Goal: Task Accomplishment & Management: Use online tool/utility

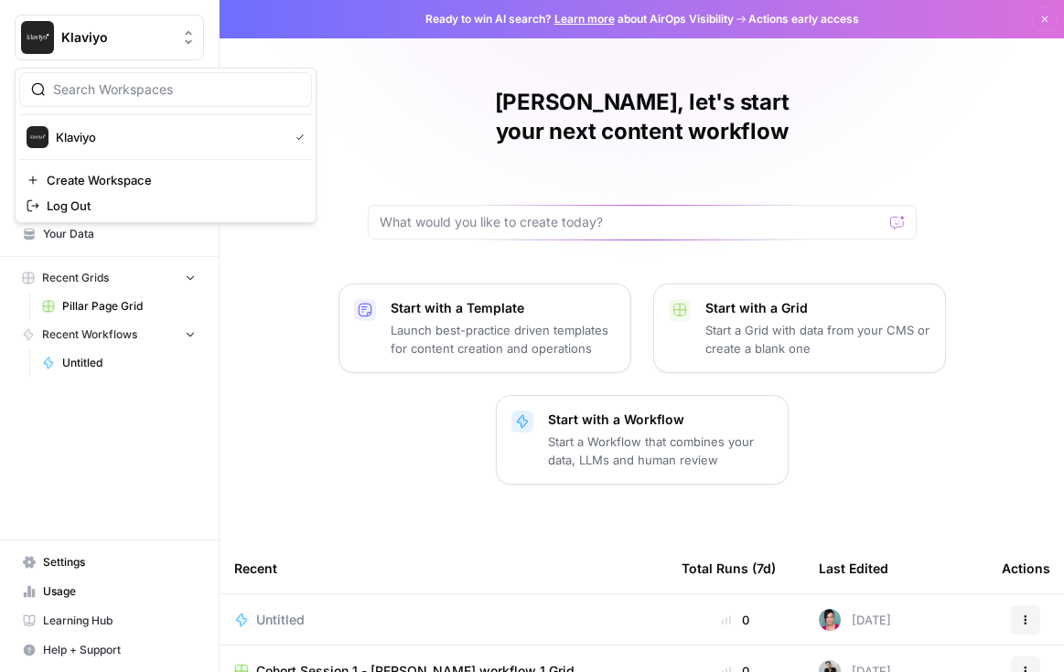
click at [144, 38] on span "Klaviyo" at bounding box center [116, 37] width 111 height 18
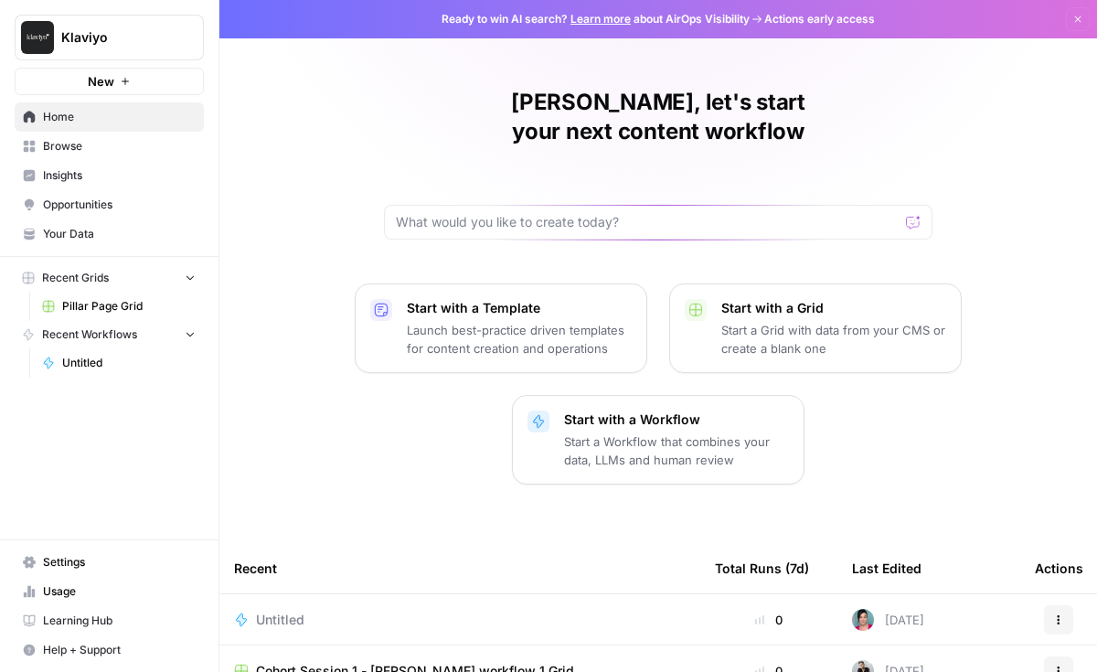
click at [120, 610] on link "Learning Hub" at bounding box center [109, 620] width 189 height 29
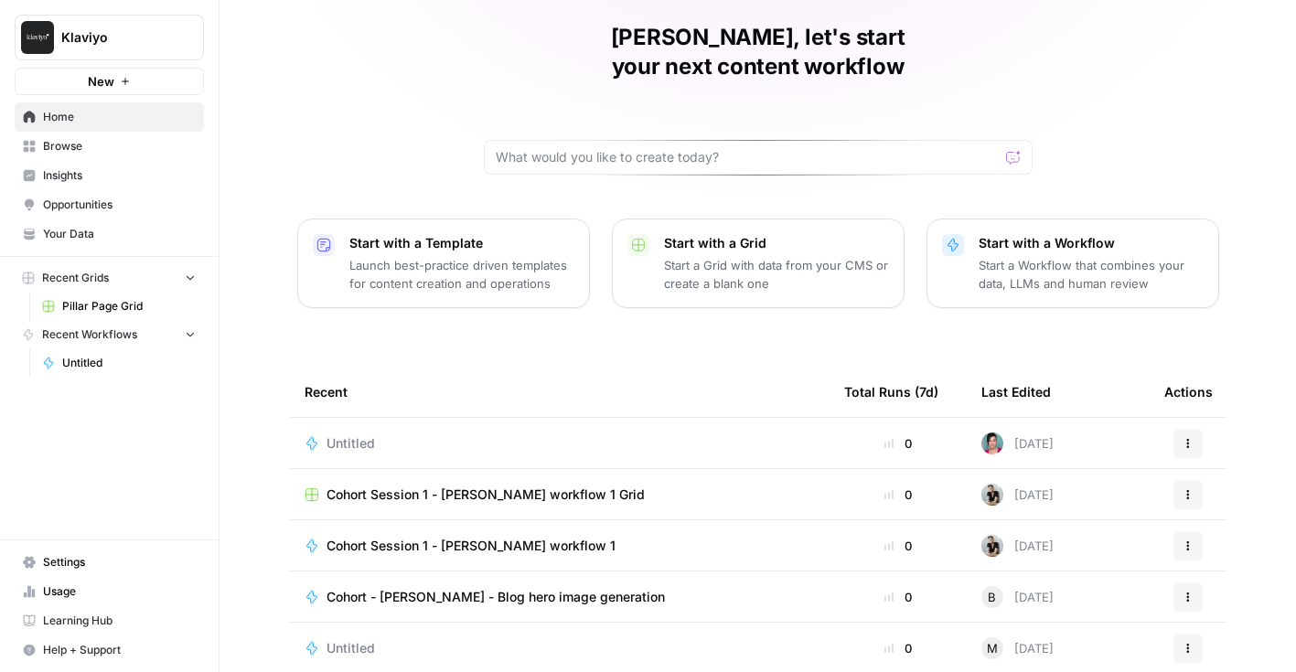
scroll to position [16, 0]
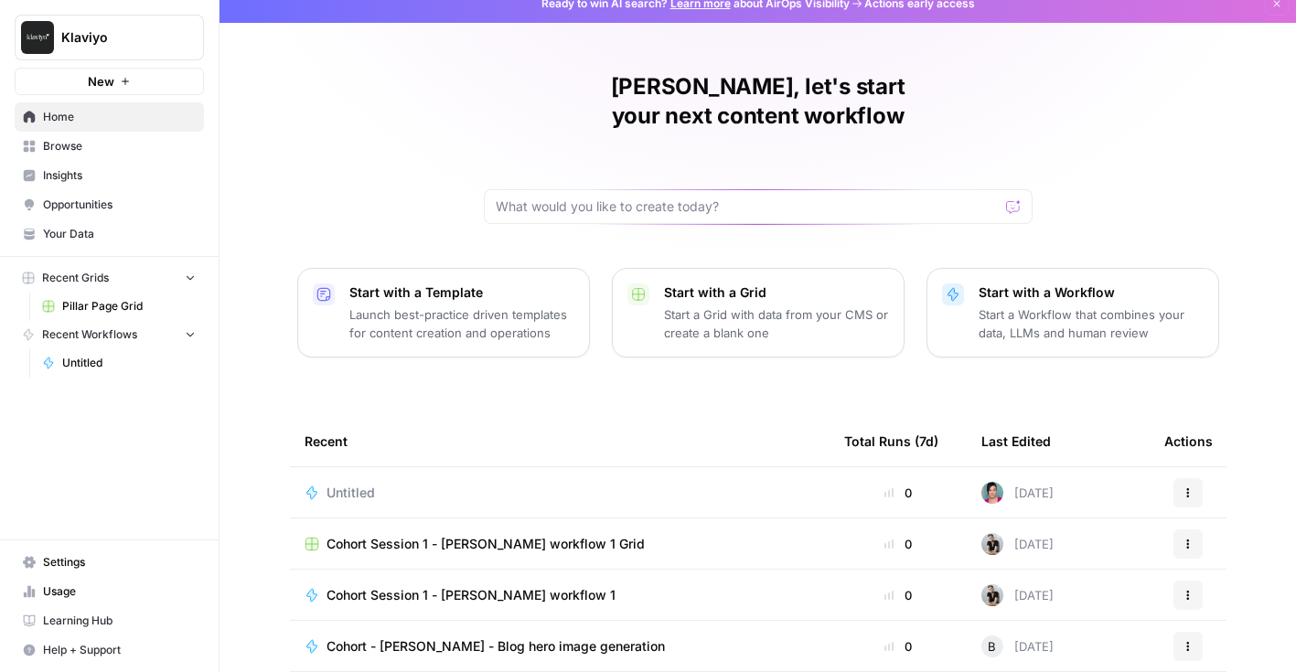
click at [139, 144] on span "Browse" at bounding box center [119, 146] width 153 height 16
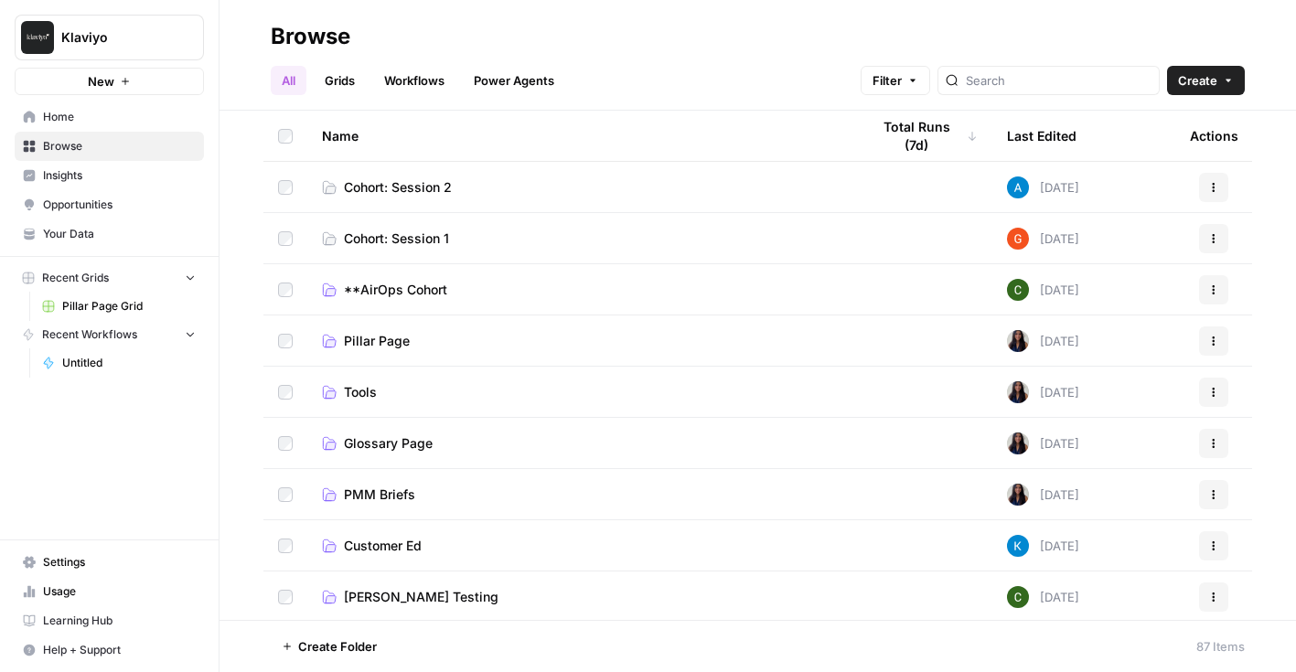
click at [369, 186] on span "Cohort: Session 2" at bounding box center [398, 187] width 108 height 18
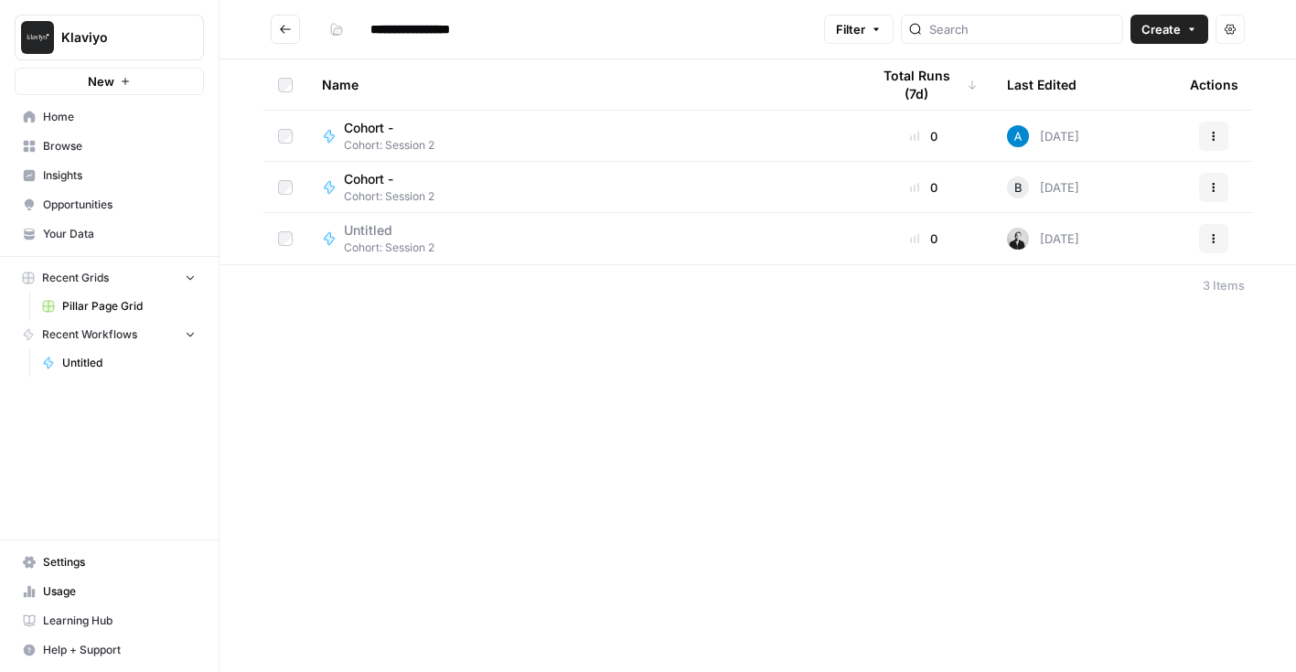
click at [1145, 33] on span "Create" at bounding box center [1160, 29] width 39 height 18
click at [1114, 97] on span "Workflow" at bounding box center [1134, 98] width 102 height 18
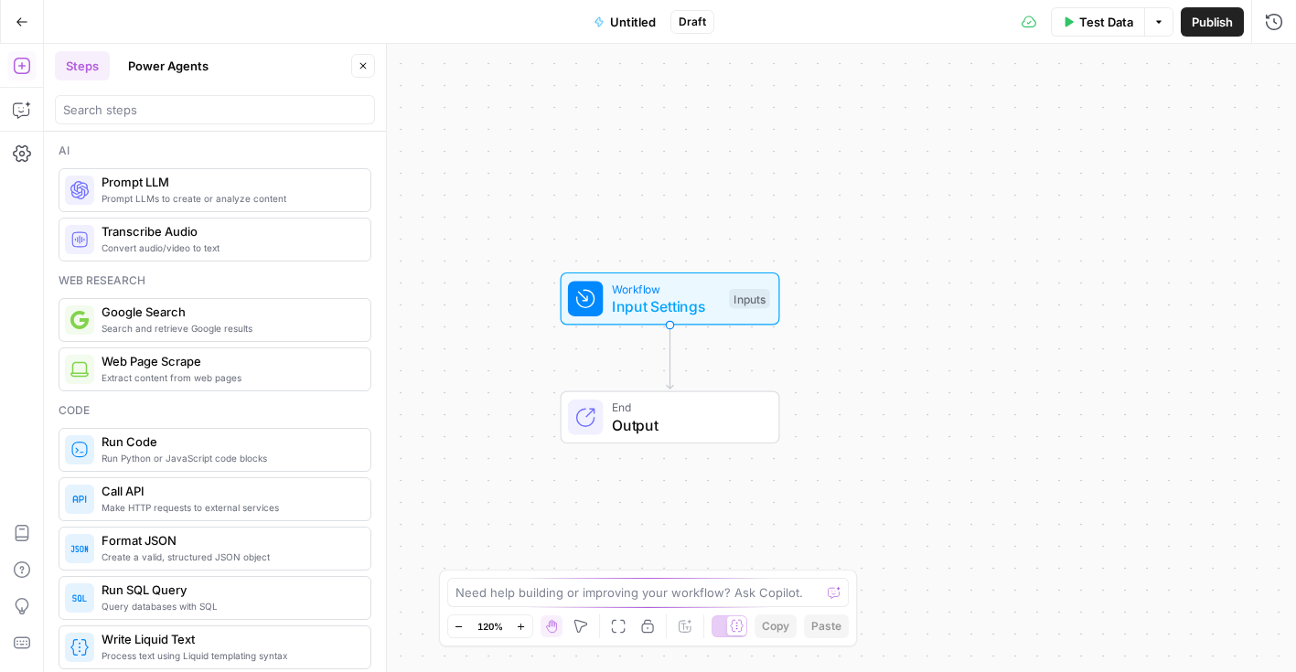
click at [636, 20] on span "Untitled" at bounding box center [633, 22] width 46 height 18
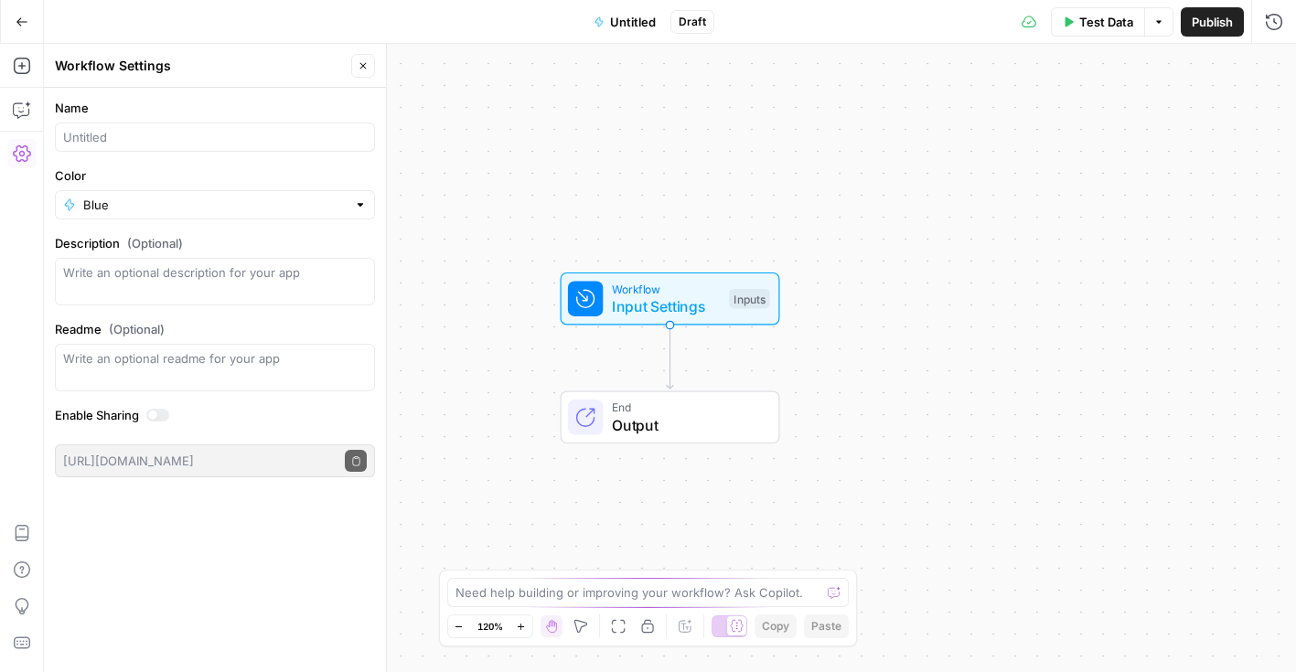
click at [643, 26] on span "Untitled" at bounding box center [633, 22] width 46 height 18
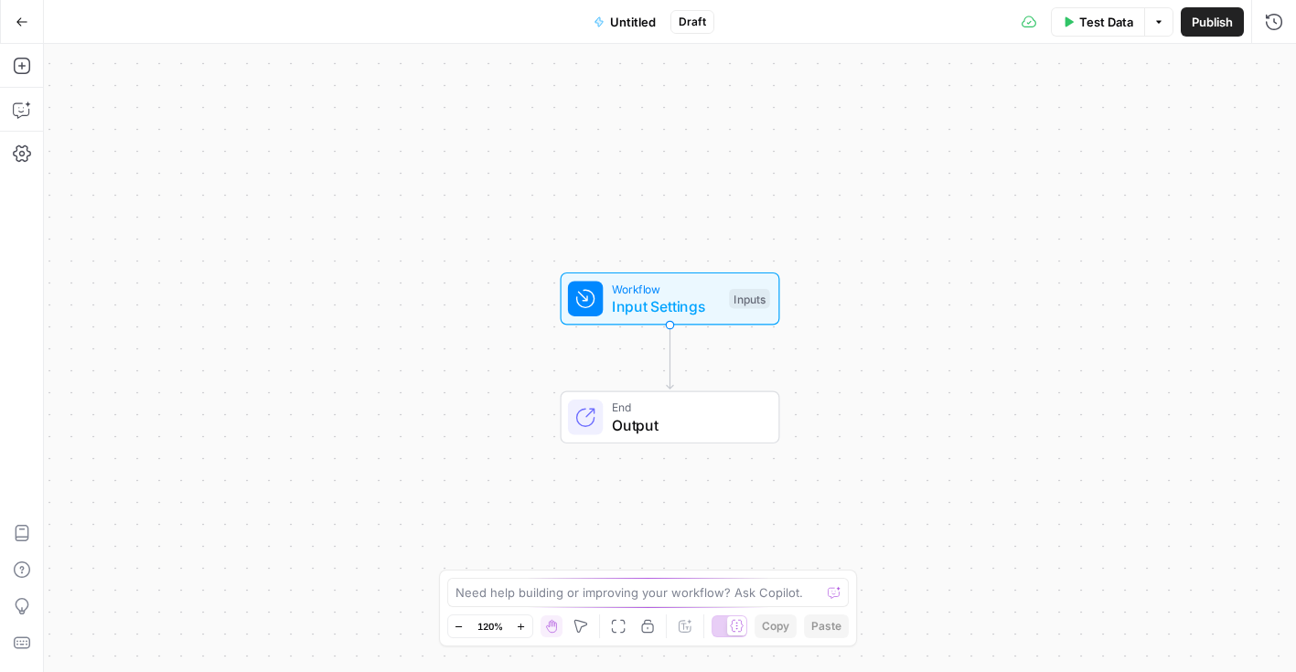
click at [630, 23] on span "Untitled" at bounding box center [633, 22] width 46 height 18
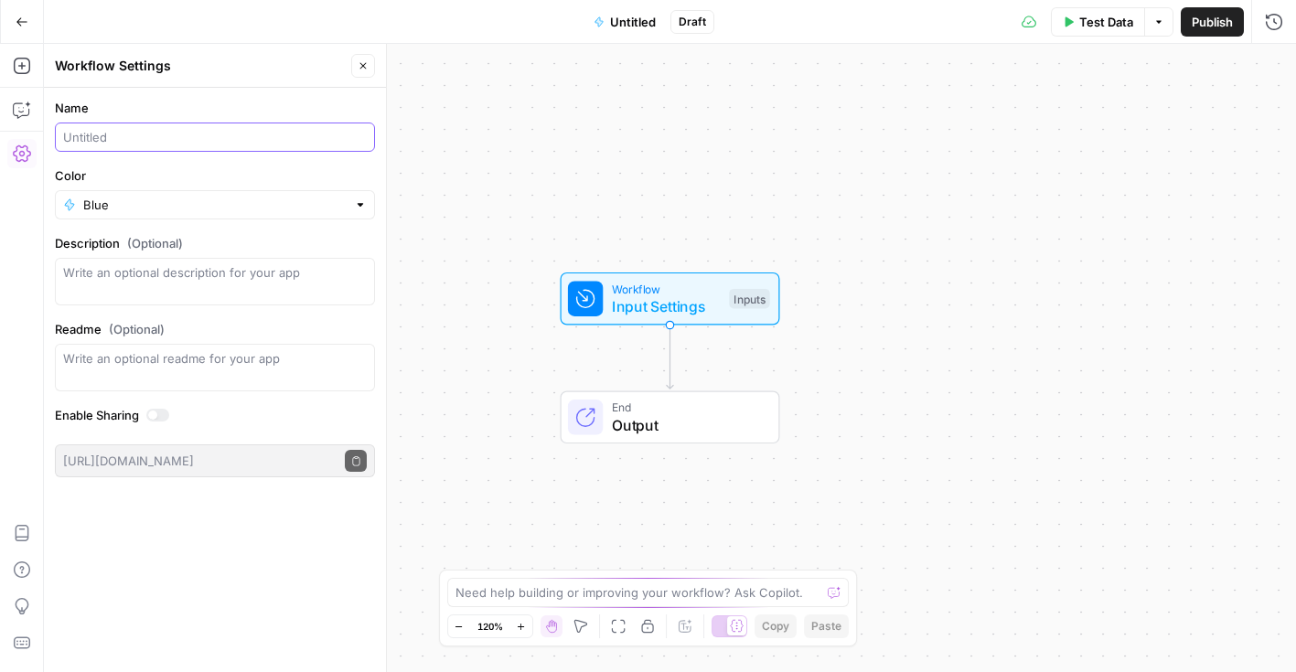
click at [170, 141] on input "Name" at bounding box center [215, 137] width 304 height 18
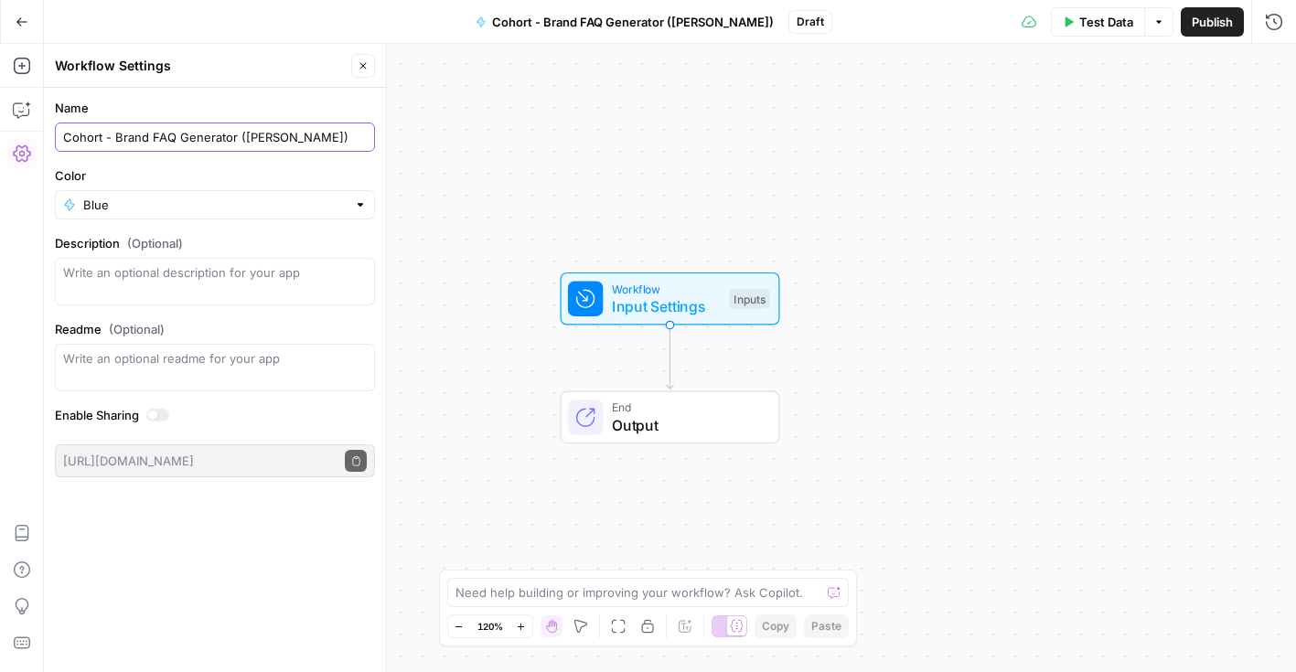
type input "Cohort - Brand FAQ Generator ([PERSON_NAME])"
click at [612, 166] on div "Workflow Input Settings Inputs End Output" at bounding box center [670, 358] width 1252 height 628
click at [1202, 27] on span "Publish" at bounding box center [1212, 22] width 41 height 18
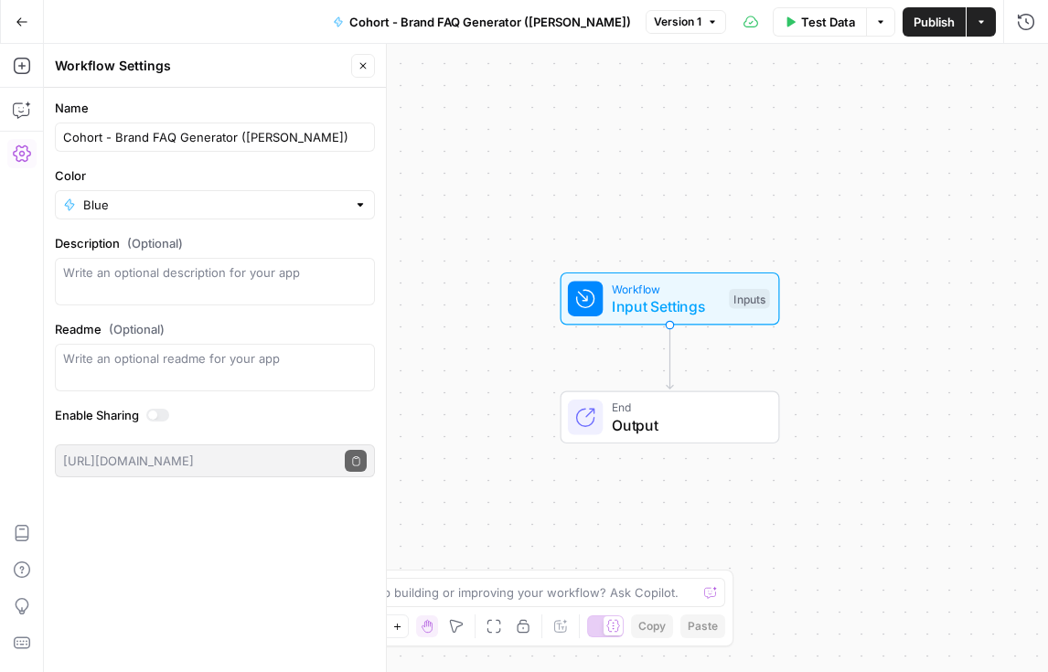
click at [358, 61] on icon "button" at bounding box center [363, 65] width 11 height 11
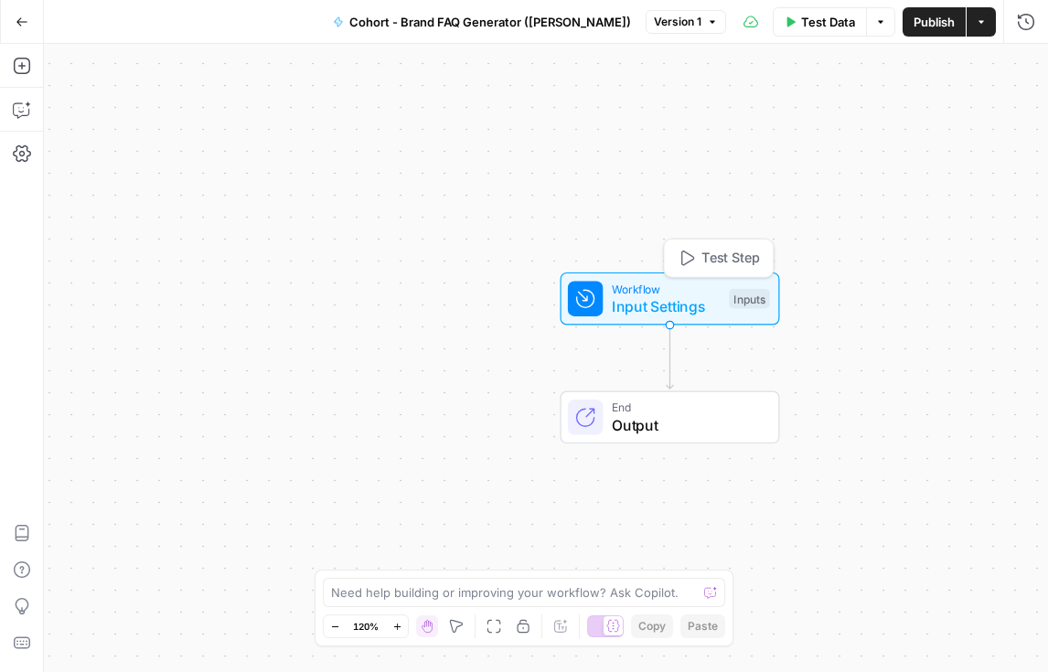
click at [641, 303] on span "Input Settings" at bounding box center [666, 306] width 109 height 22
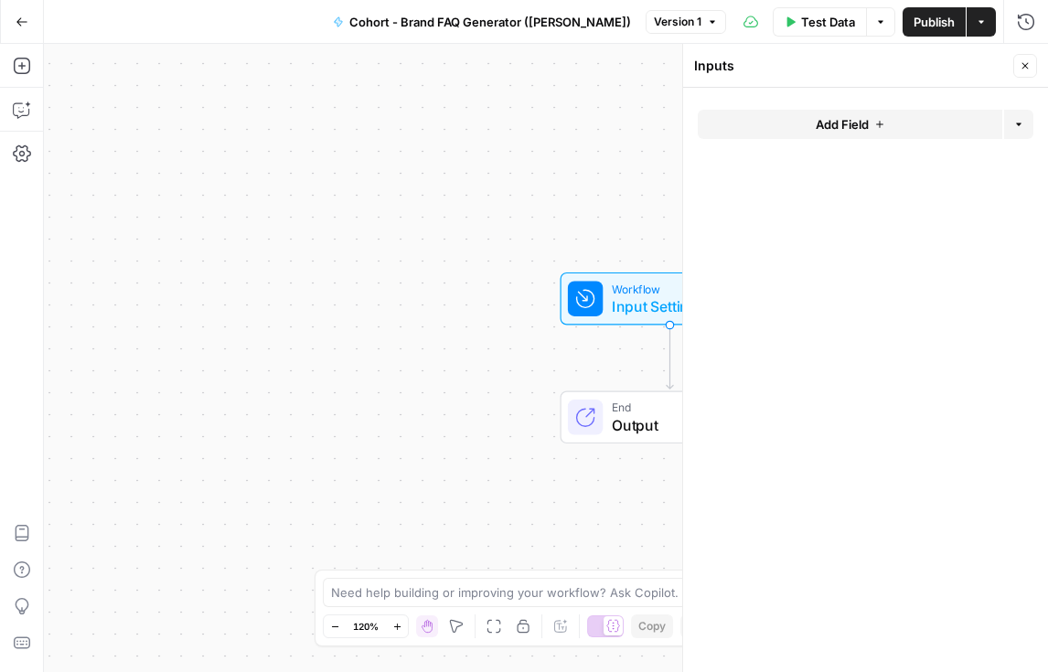
click at [786, 123] on button "Add Field" at bounding box center [850, 124] width 305 height 29
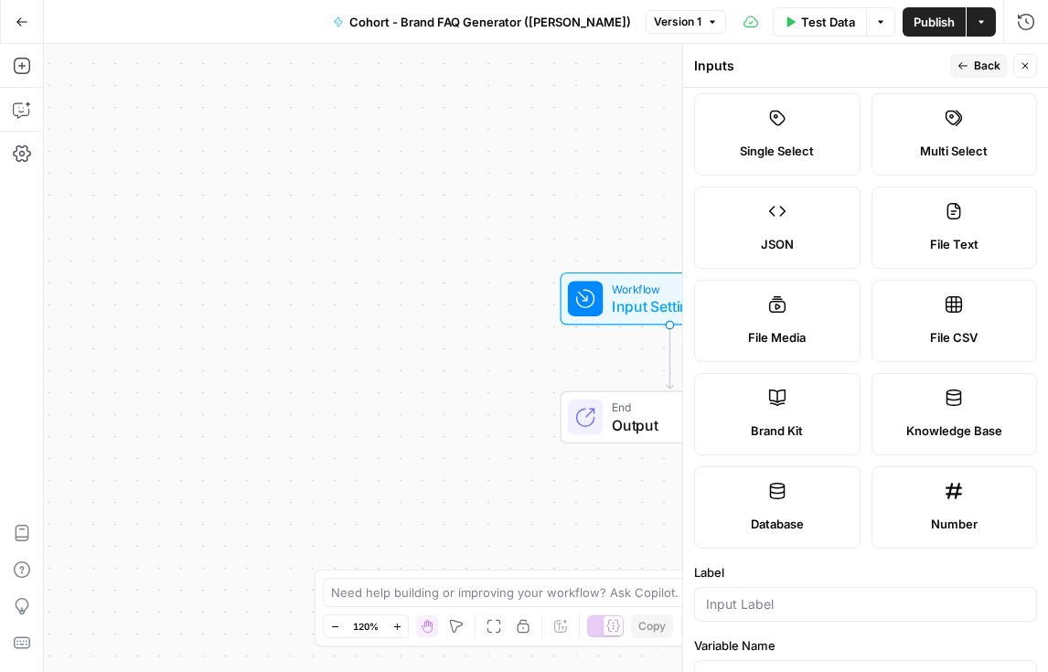
scroll to position [128, 0]
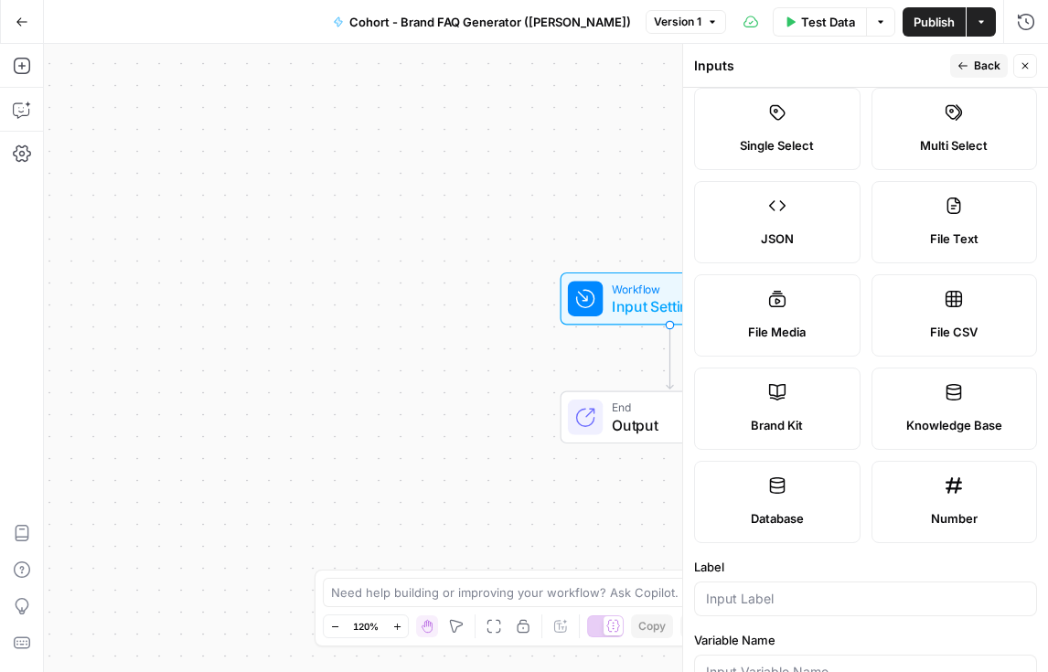
click at [781, 408] on label "Brand Kit" at bounding box center [777, 409] width 166 height 82
type input "Brand Kit"
type input "brand_kit"
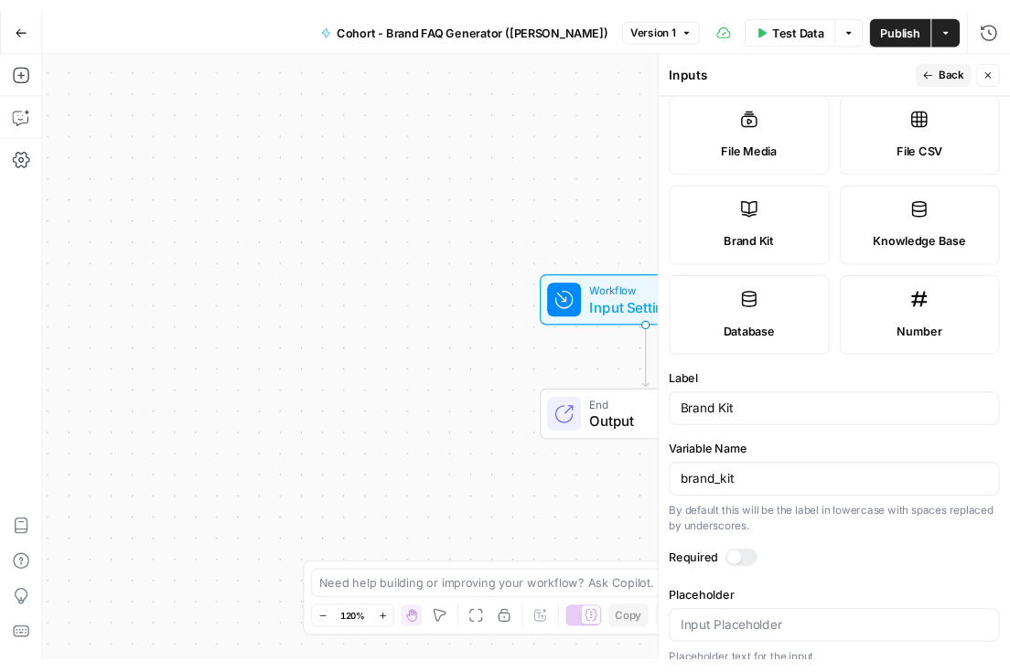
scroll to position [332, 0]
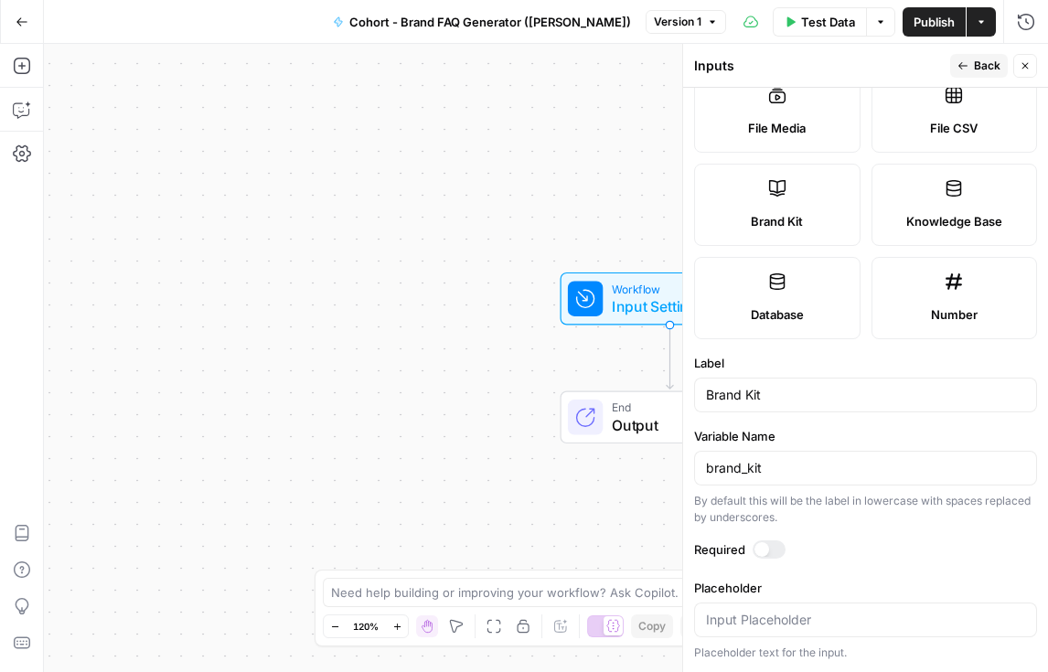
click at [765, 548] on div at bounding box center [761, 549] width 15 height 15
click at [973, 62] on button "Back" at bounding box center [979, 66] width 58 height 24
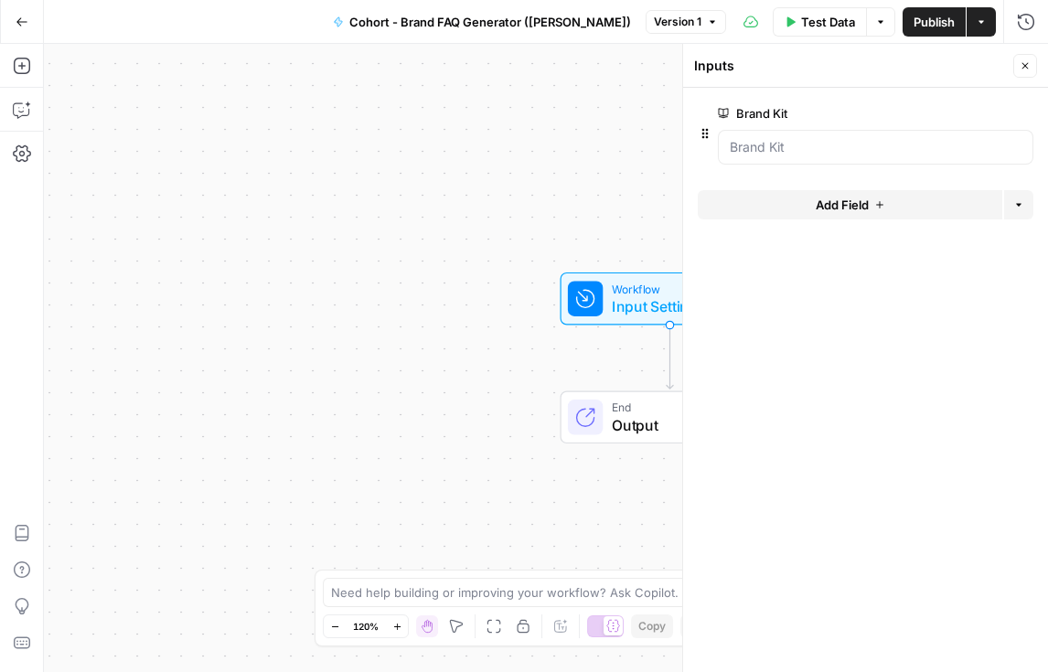
click at [1021, 66] on icon "button" at bounding box center [1025, 65] width 11 height 11
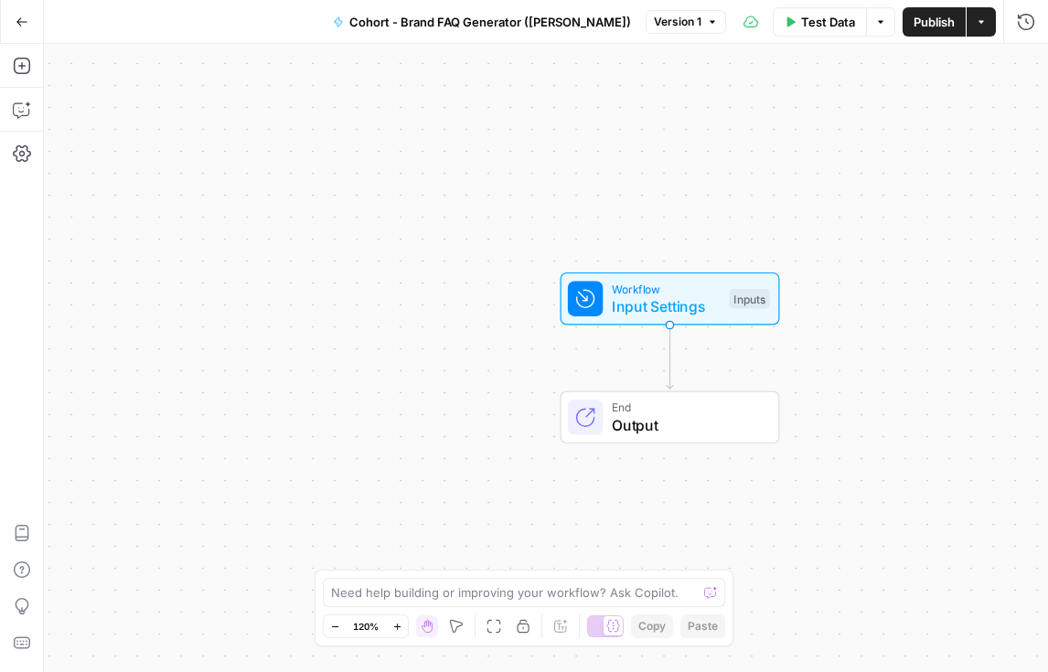
click at [660, 305] on span "Input Settings" at bounding box center [666, 306] width 109 height 22
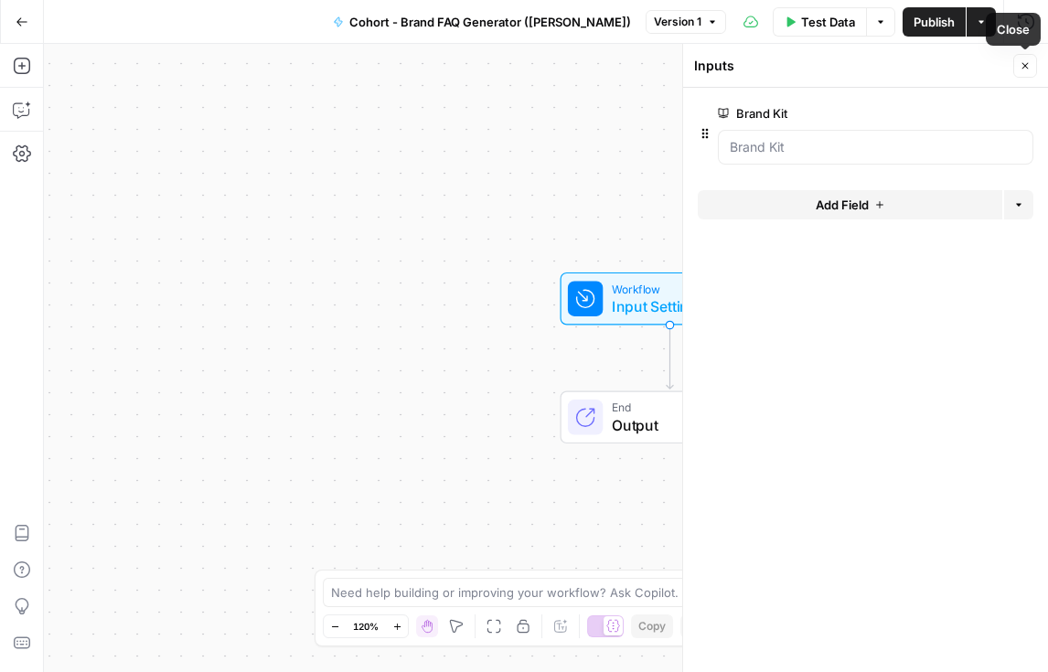
click at [1025, 61] on icon "button" at bounding box center [1025, 65] width 11 height 11
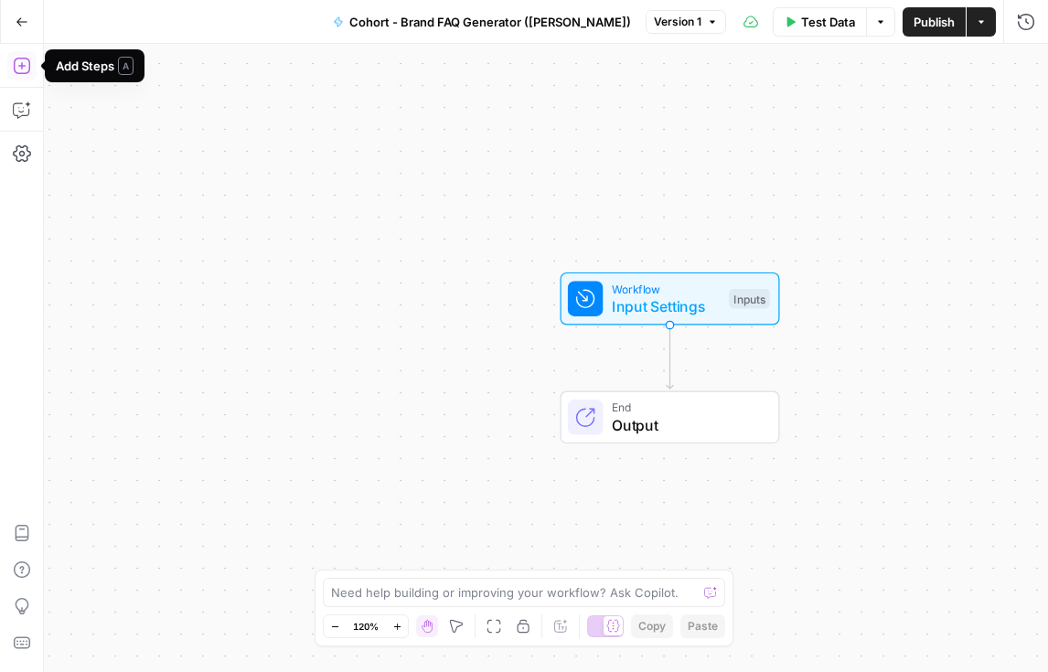
click at [23, 71] on icon "button" at bounding box center [22, 66] width 18 height 18
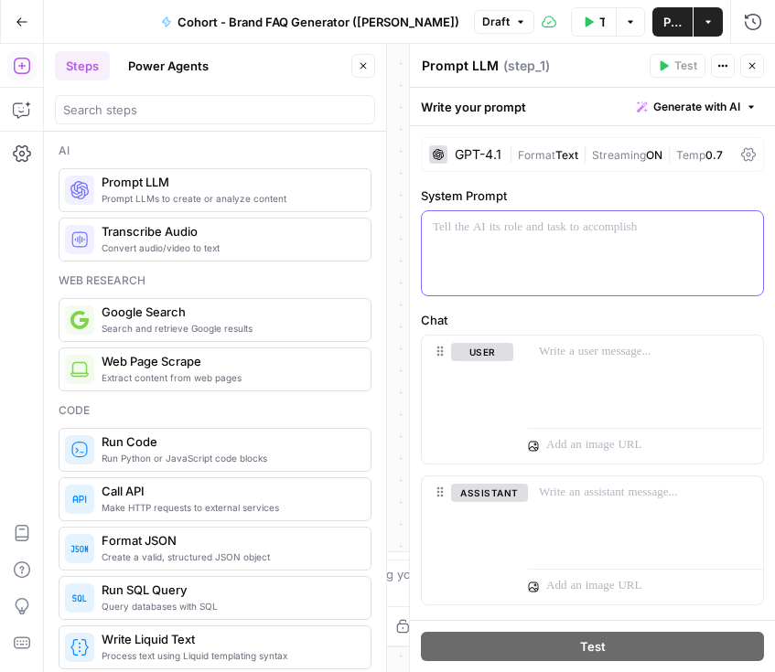
click at [538, 231] on p at bounding box center [592, 228] width 319 height 18
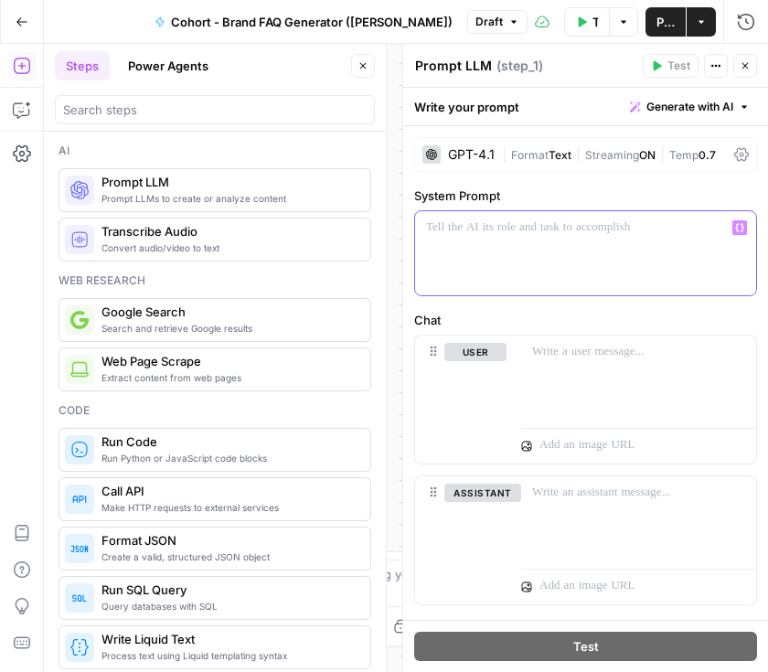
click at [467, 261] on div at bounding box center [585, 253] width 341 height 84
click at [742, 64] on icon "button" at bounding box center [745, 65] width 11 height 11
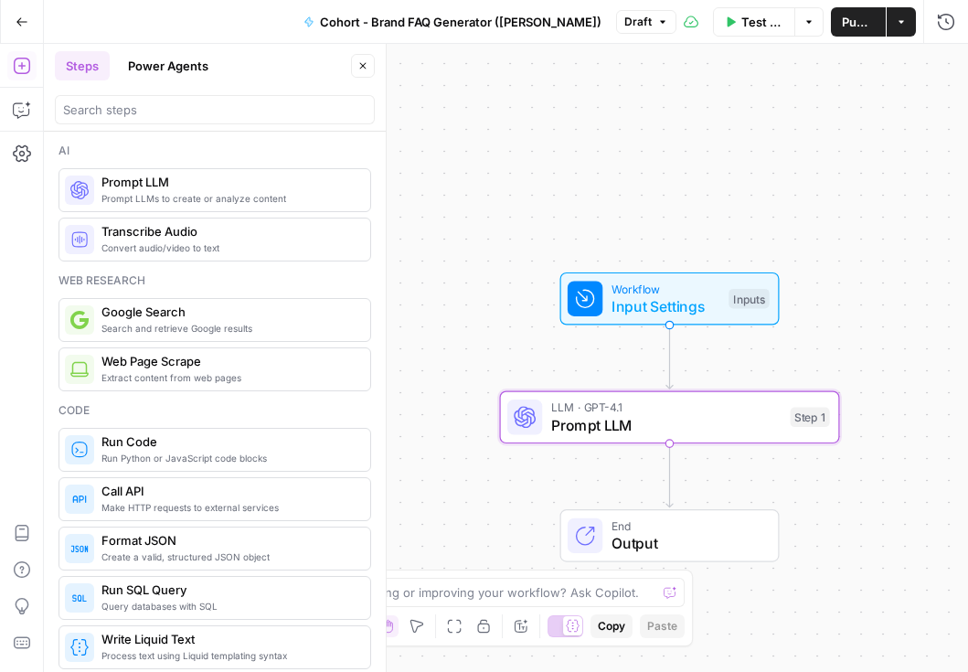
click at [742, 27] on span "Test Data" at bounding box center [763, 22] width 43 height 18
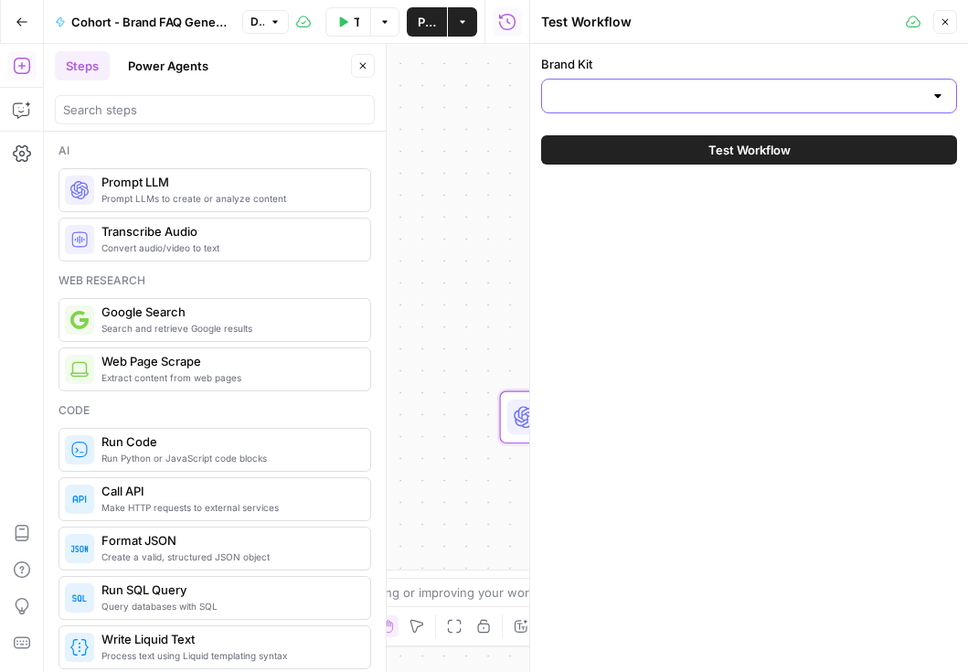
click at [575, 99] on input "Brand Kit" at bounding box center [738, 96] width 370 height 18
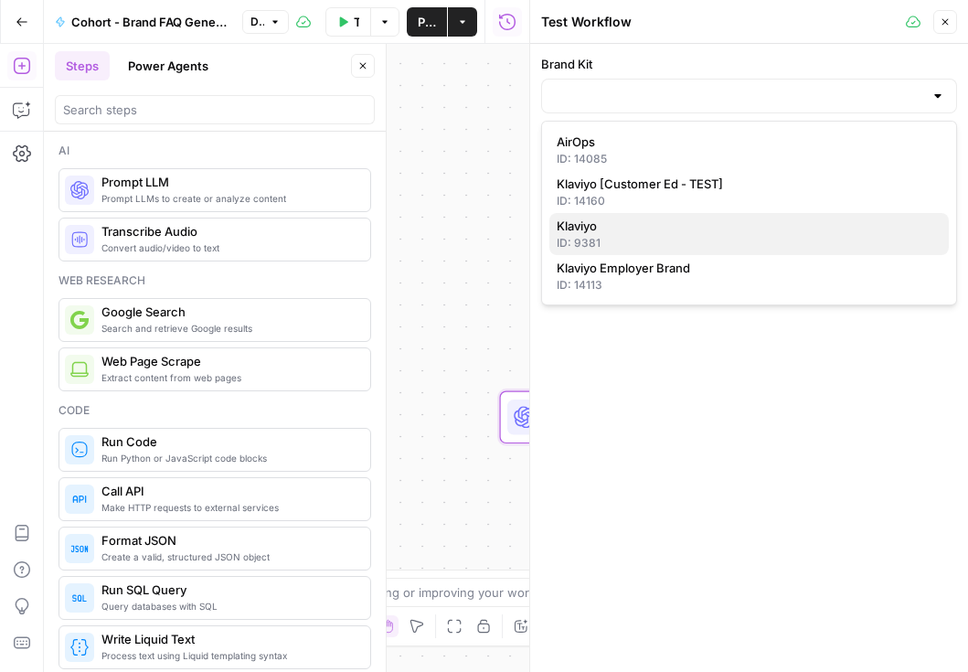
click at [605, 222] on span "Klaviyo" at bounding box center [746, 226] width 378 height 18
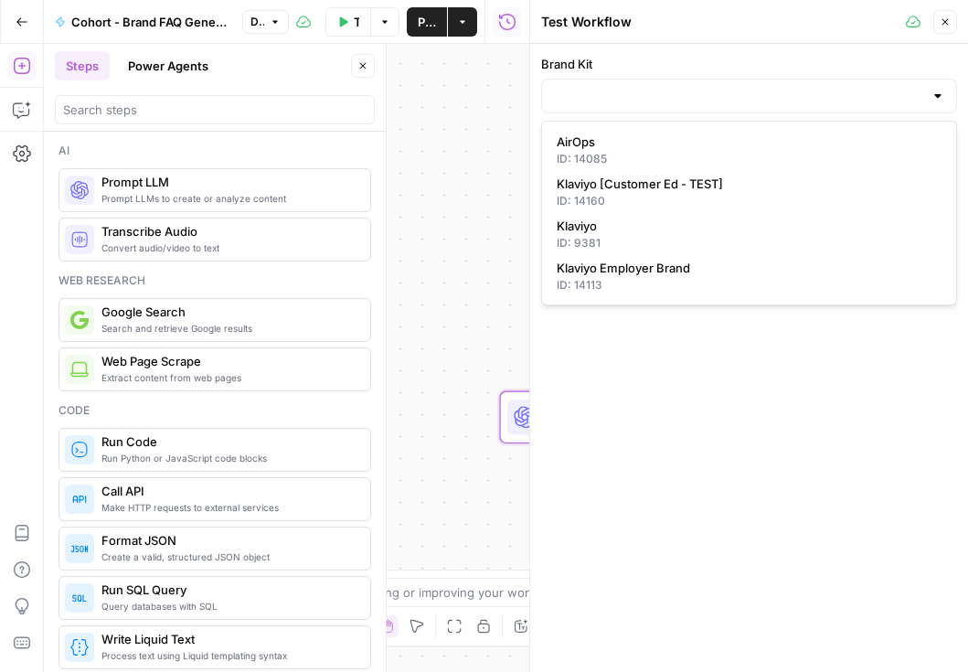
type input "Klaviyo"
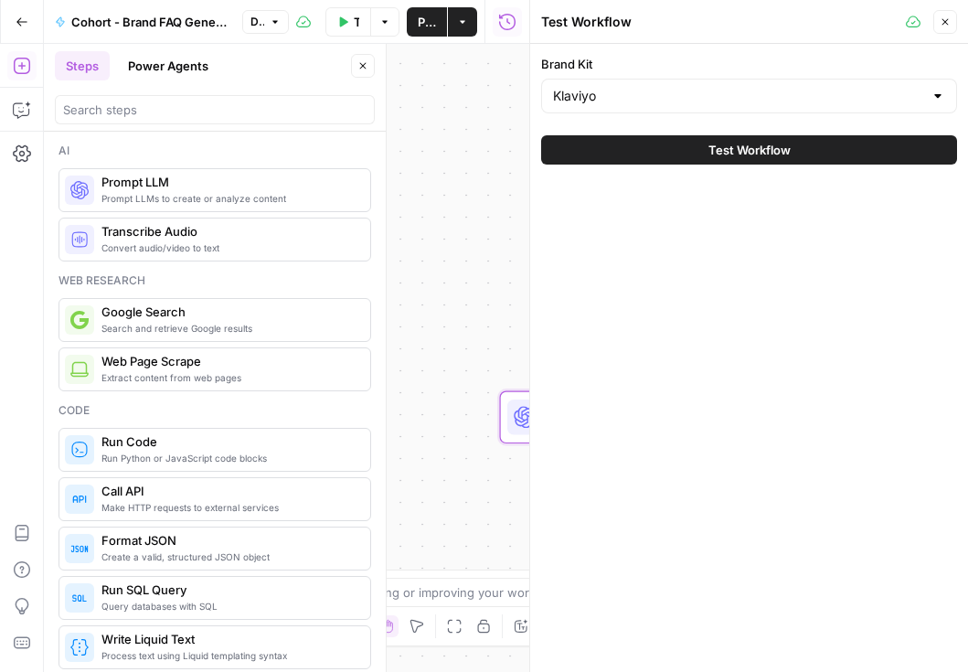
click at [940, 24] on icon "button" at bounding box center [945, 21] width 11 height 11
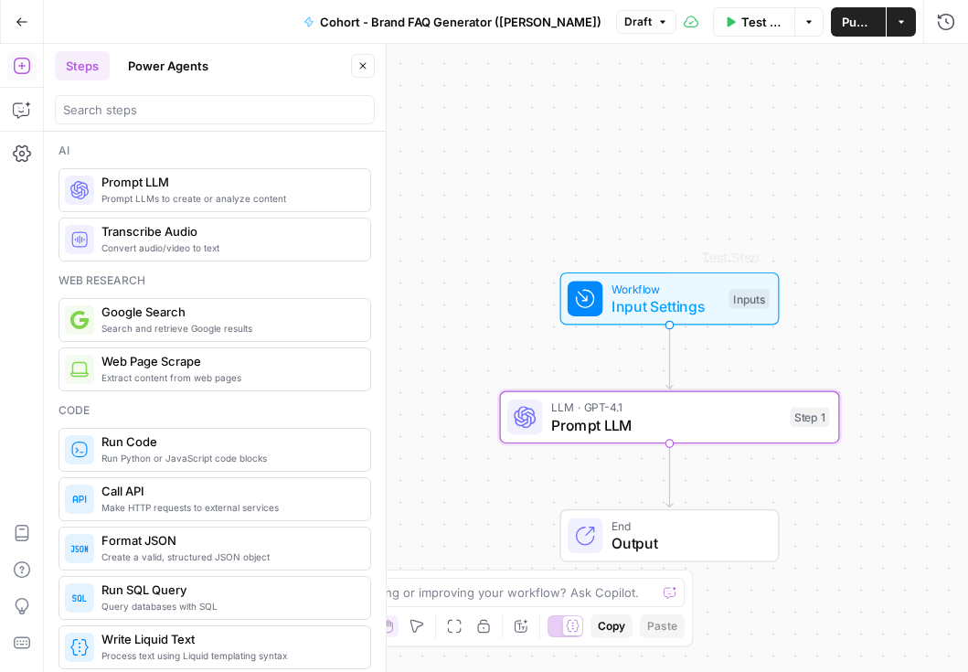
click at [605, 432] on span "Prompt LLM" at bounding box center [666, 425] width 230 height 22
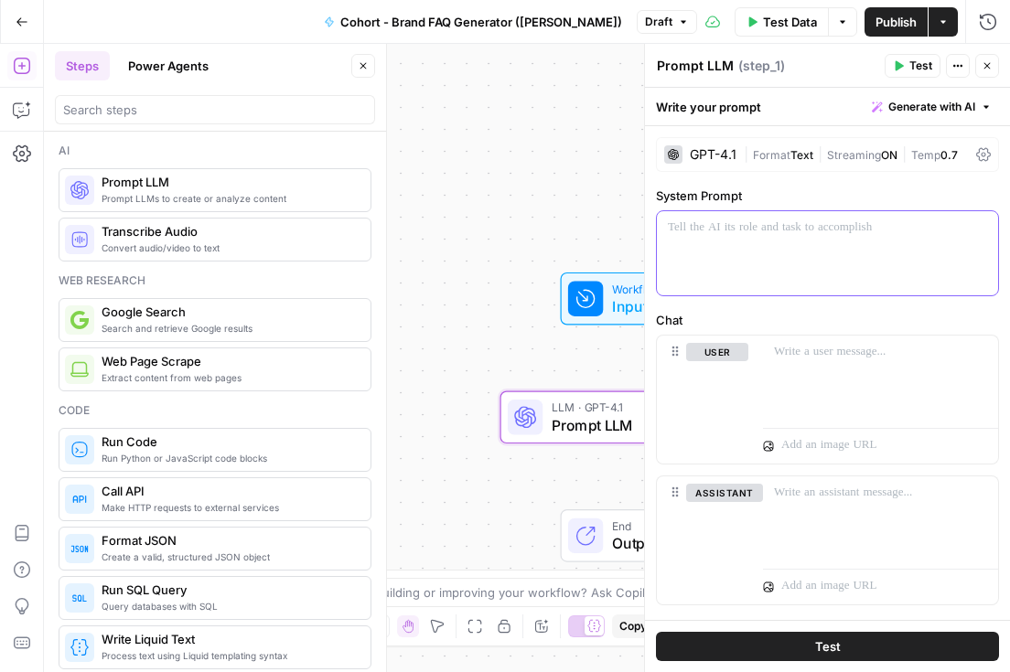
click at [695, 227] on p at bounding box center [827, 228] width 319 height 18
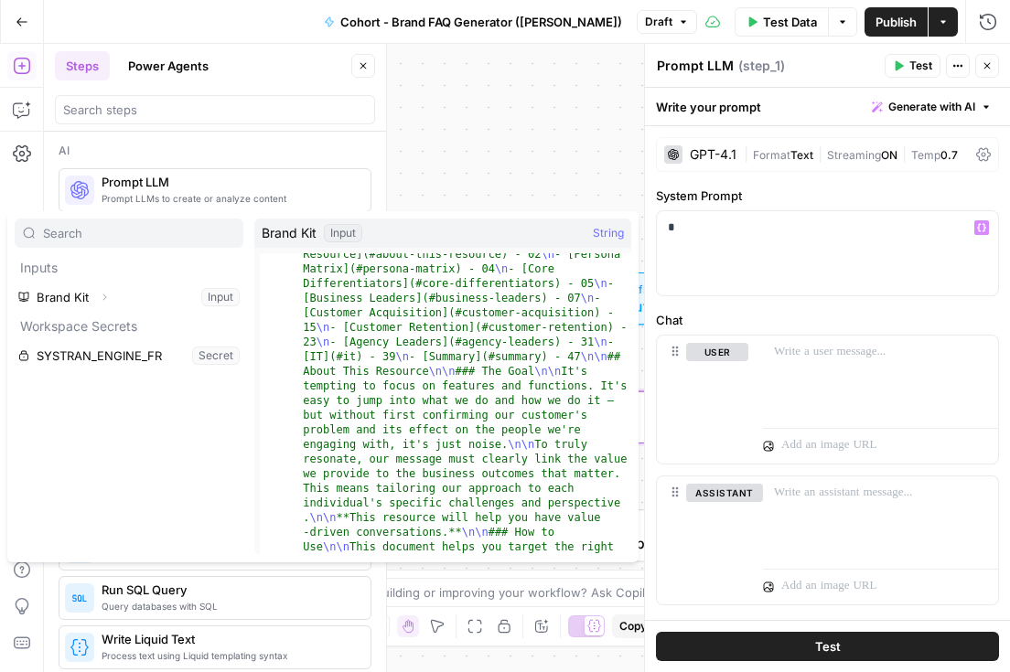
scroll to position [0, 0]
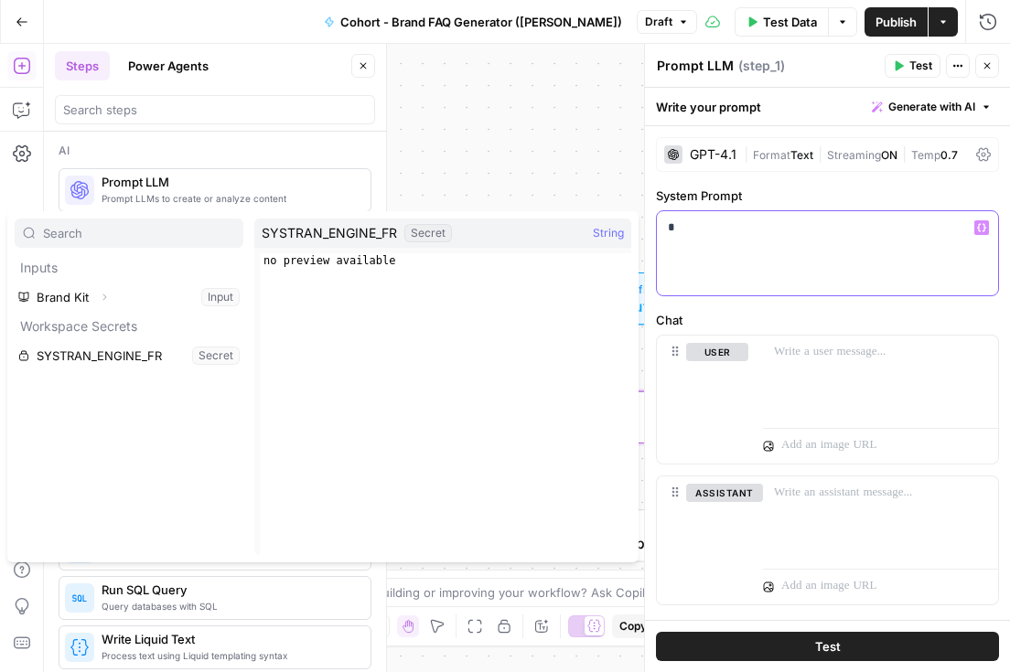
click at [769, 241] on div "*" at bounding box center [827, 253] width 341 height 84
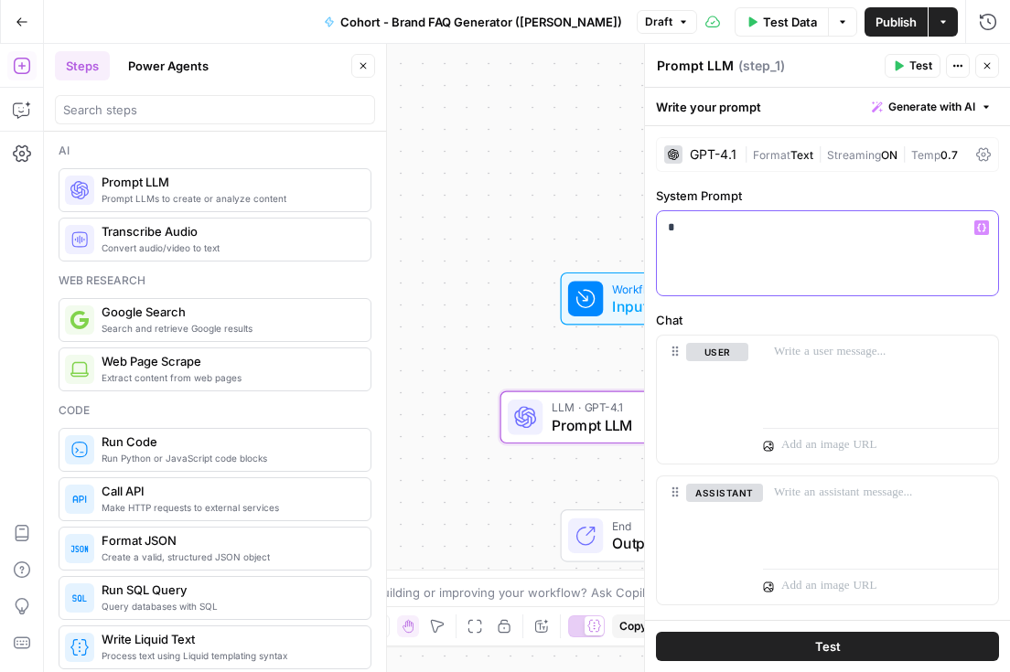
click at [719, 227] on p "*" at bounding box center [827, 228] width 319 height 18
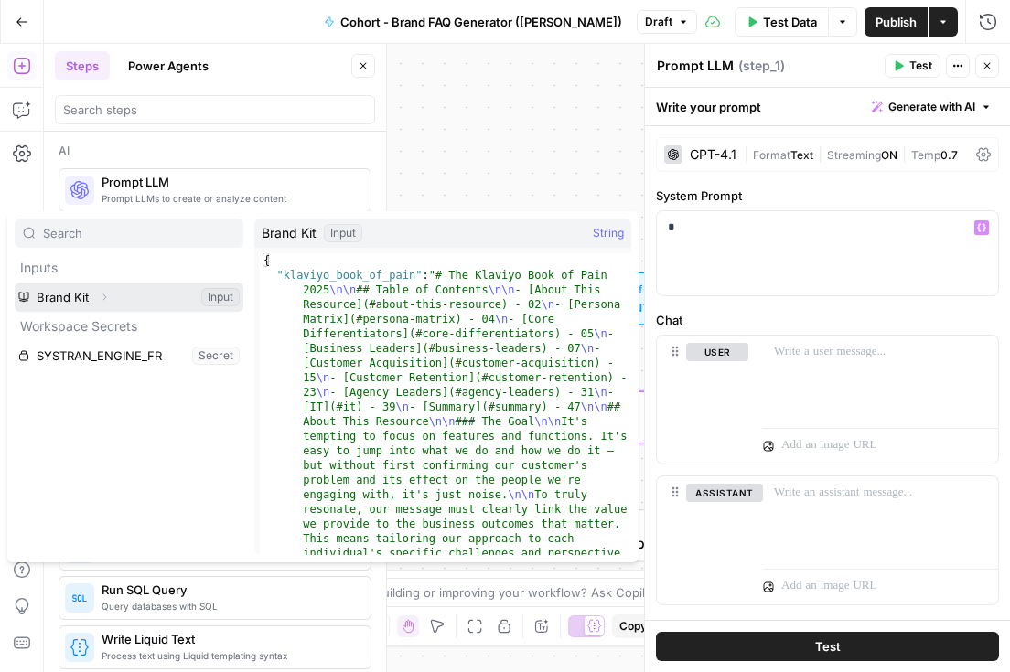
click at [104, 301] on icon "button" at bounding box center [104, 297] width 11 height 11
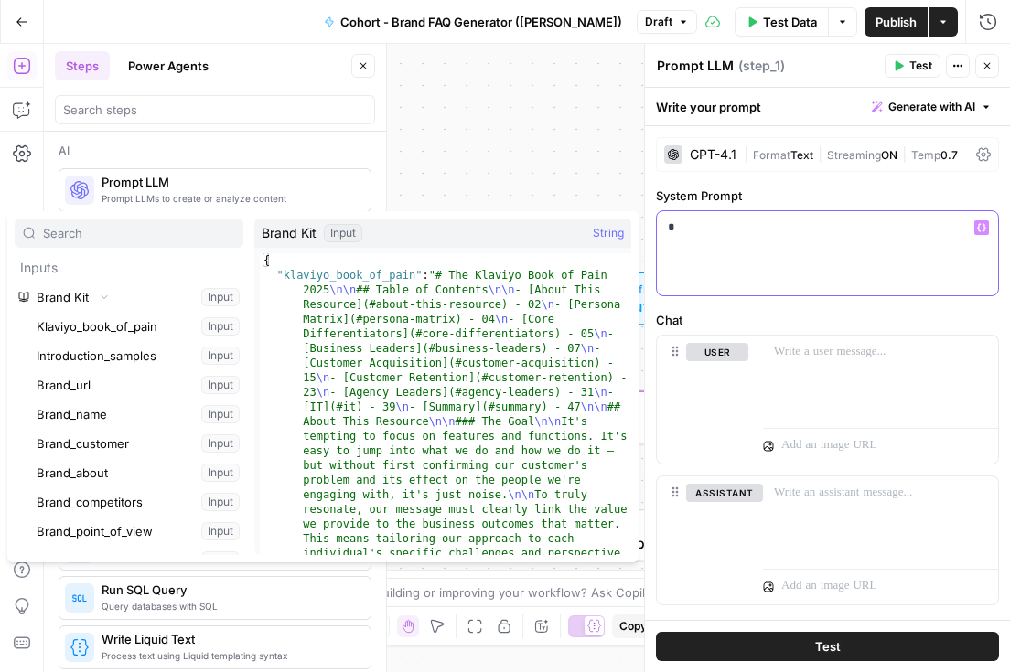
click at [751, 233] on p "*" at bounding box center [827, 228] width 319 height 18
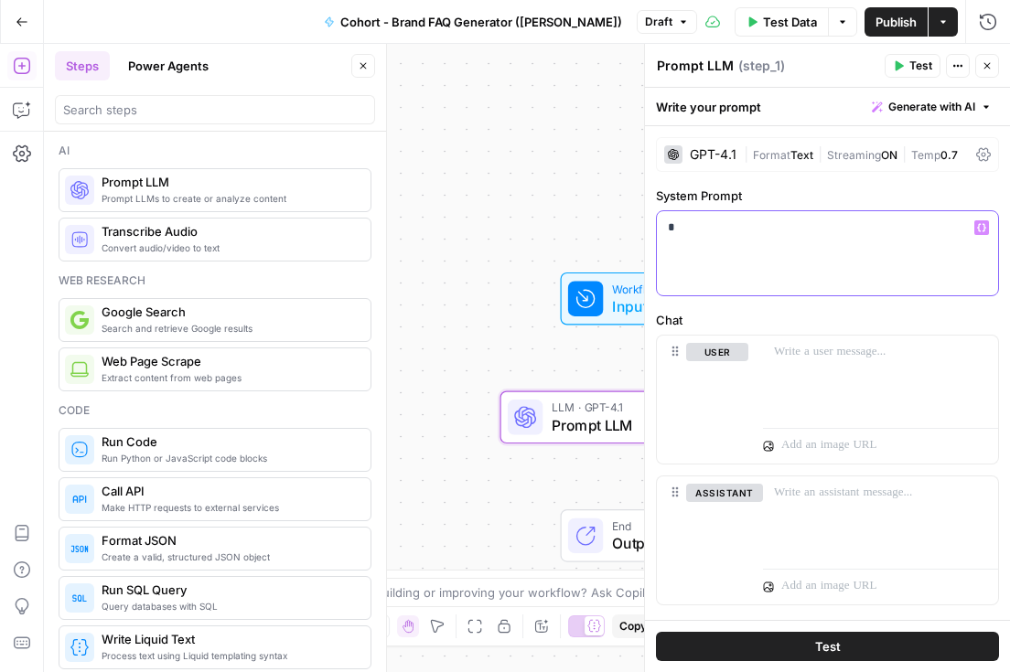
click at [695, 236] on p "*" at bounding box center [827, 228] width 319 height 18
click at [417, 285] on div "Workflow Input Settings Inputs LLM · GPT-4.1 Prompt LLM Step 1 End Output" at bounding box center [527, 358] width 966 height 628
click at [637, 244] on div at bounding box center [645, 358] width 18 height 628
click at [701, 234] on p "*" at bounding box center [827, 228] width 319 height 18
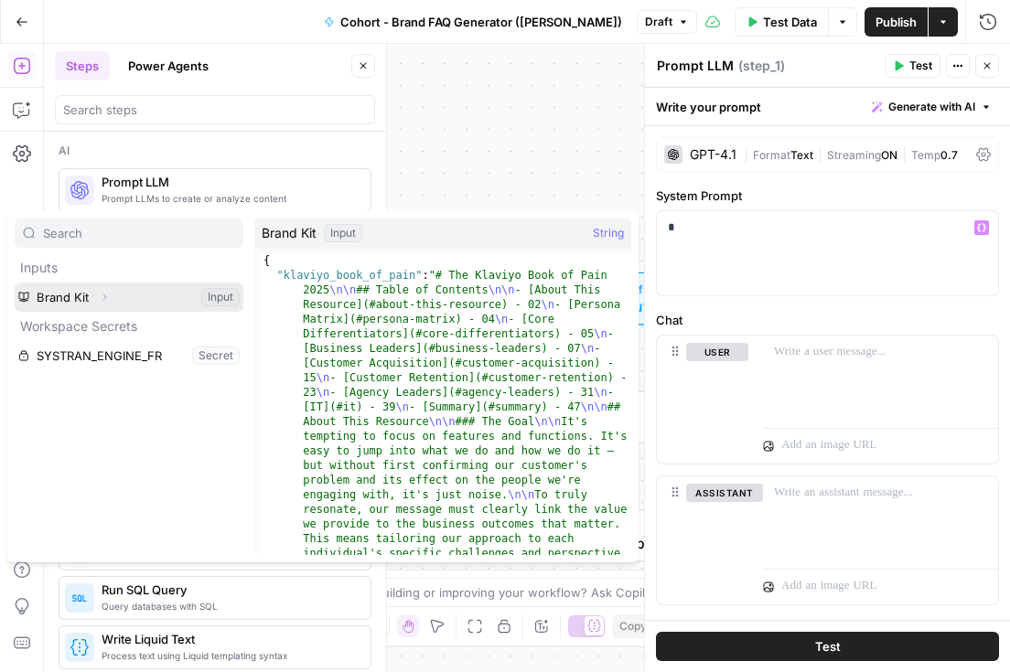
click at [102, 302] on icon "button" at bounding box center [104, 297] width 11 height 11
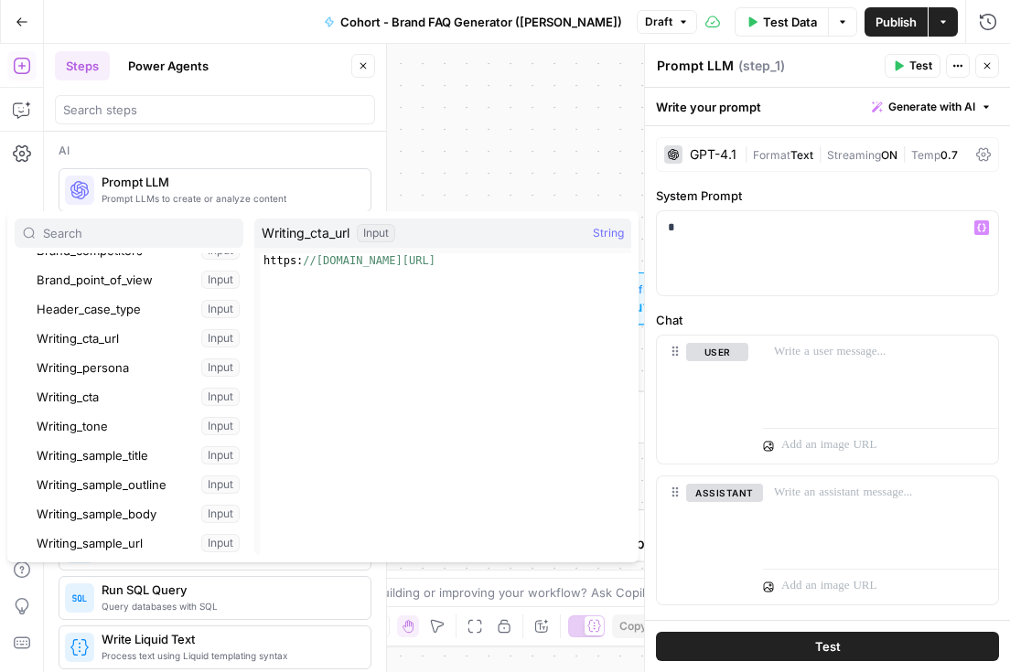
scroll to position [270, 0]
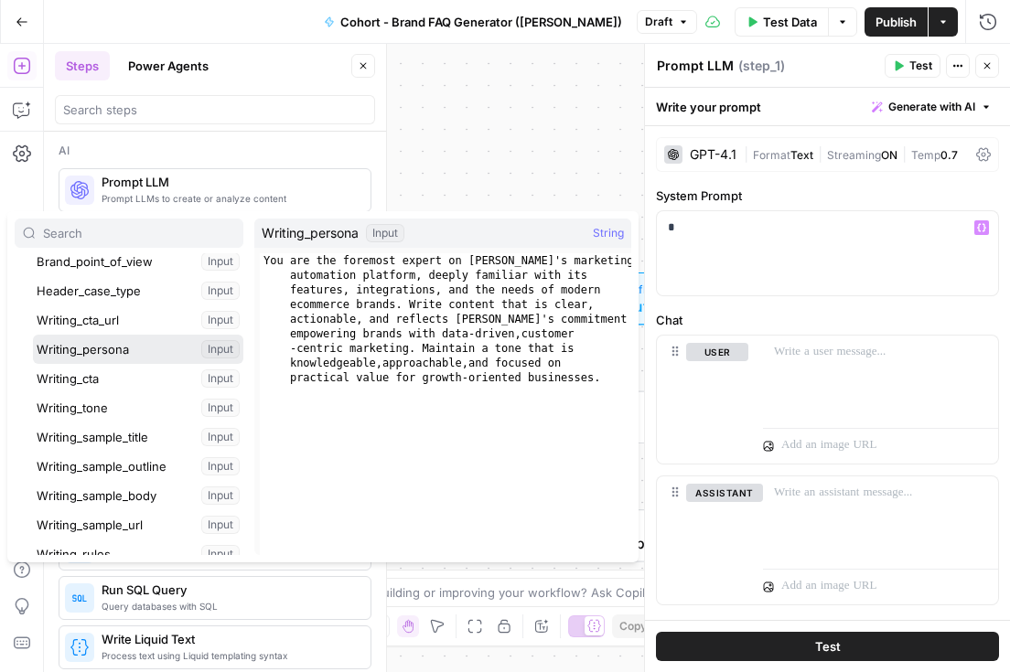
click at [109, 355] on button "Select variable Writing_persona" at bounding box center [138, 349] width 210 height 29
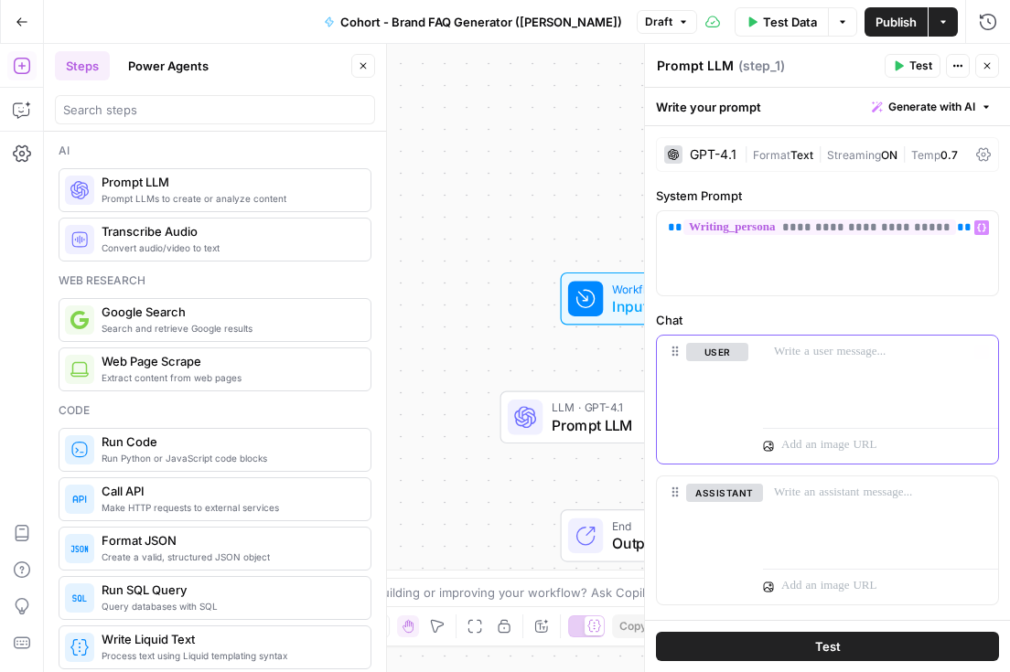
click at [791, 367] on div at bounding box center [880, 378] width 235 height 84
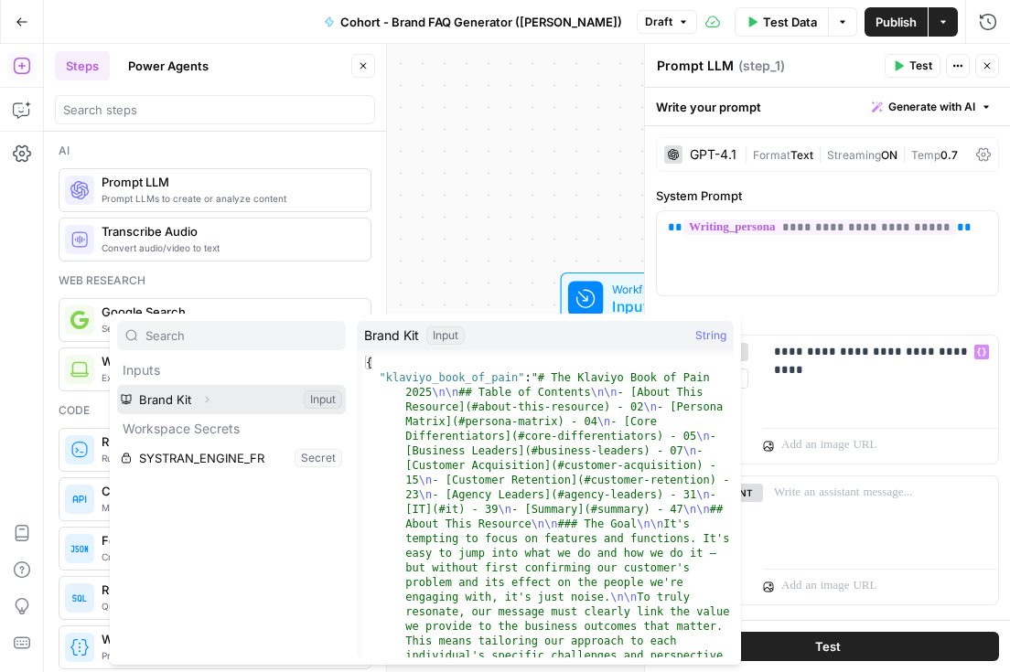
click at [163, 396] on button "Select variable Brand Kit" at bounding box center [231, 399] width 229 height 29
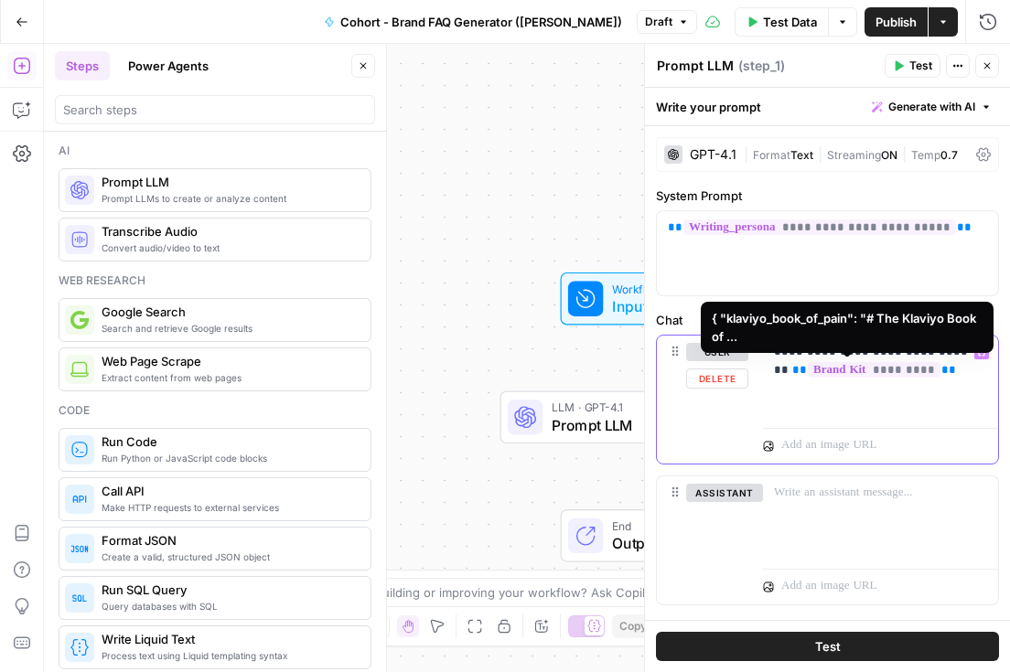
drag, startPoint x: 922, startPoint y: 376, endPoint x: 768, endPoint y: 372, distance: 153.7
click at [768, 372] on div "**********" at bounding box center [880, 378] width 235 height 84
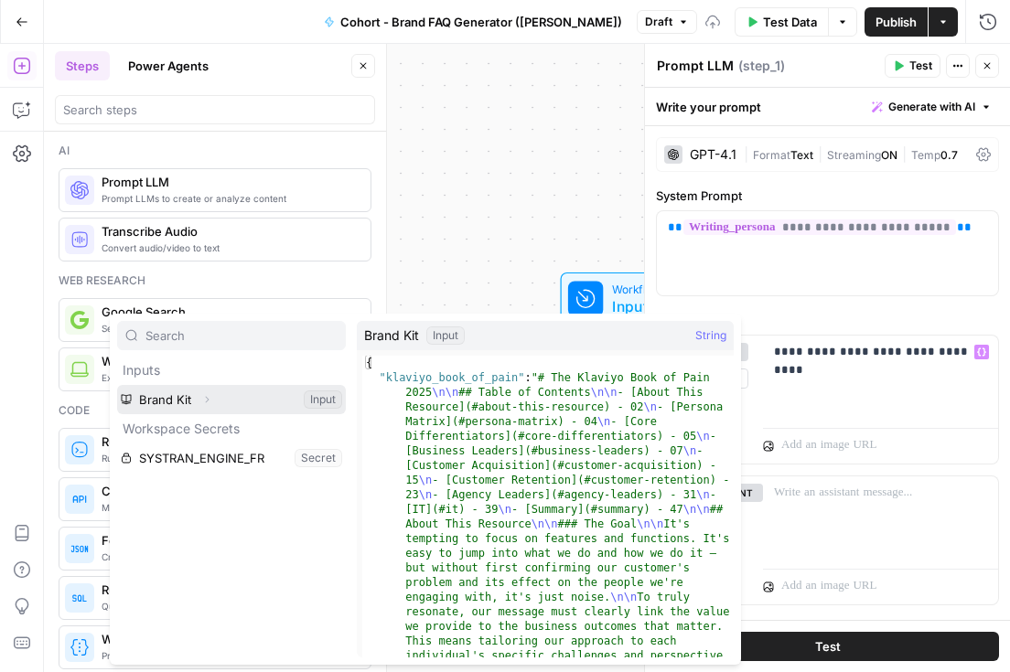
click at [188, 407] on button "Select variable Brand Kit" at bounding box center [231, 399] width 229 height 29
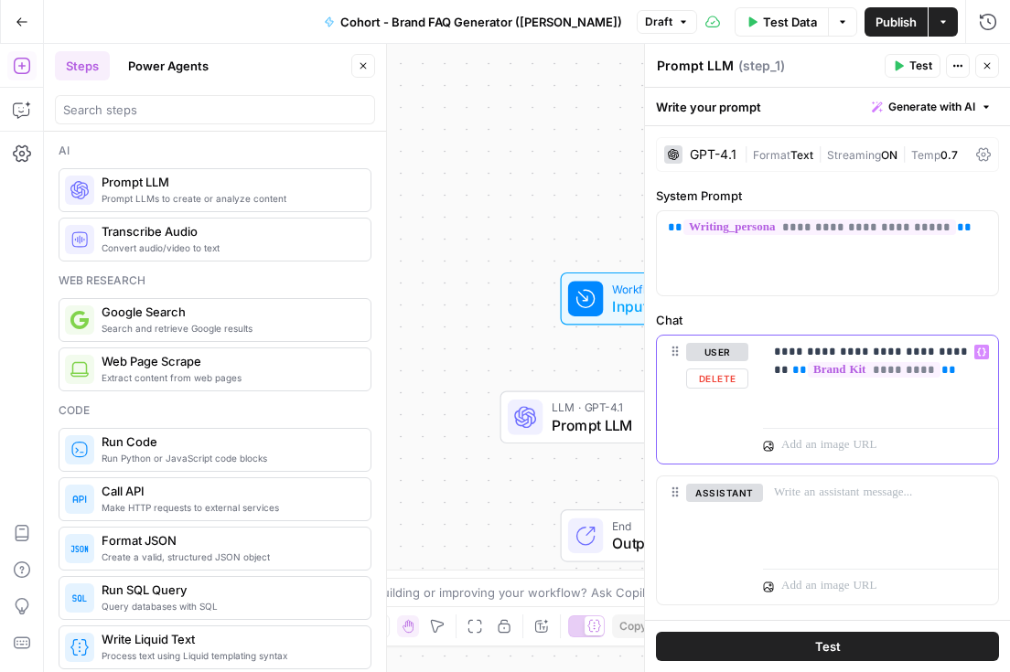
drag, startPoint x: 941, startPoint y: 376, endPoint x: 776, endPoint y: 370, distance: 165.6
click at [776, 370] on p "**********" at bounding box center [880, 361] width 213 height 37
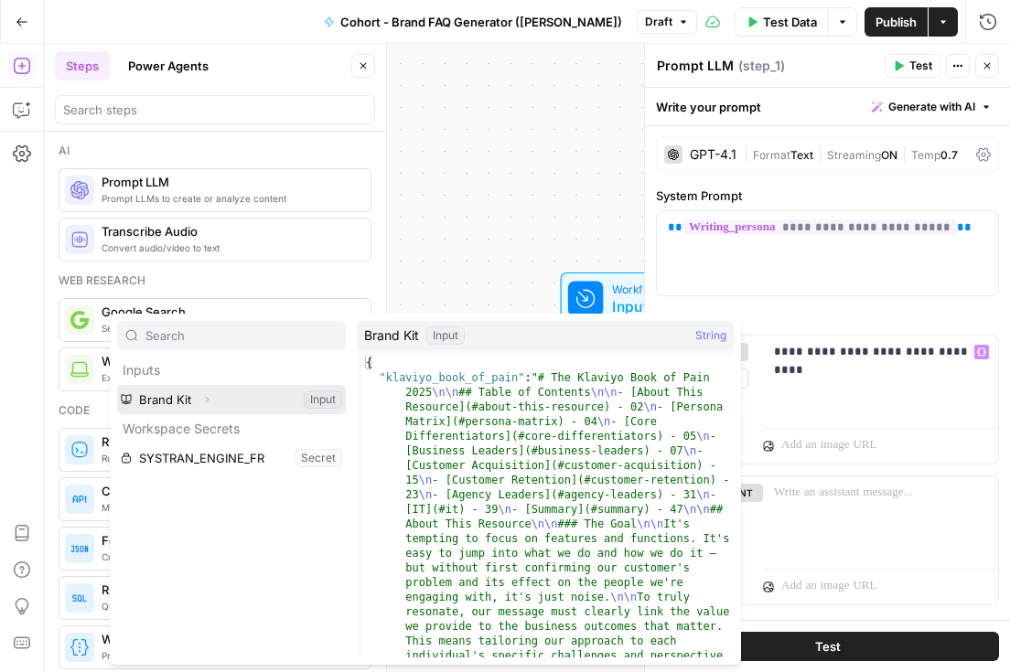
click at [187, 402] on button "Select variable Brand Kit" at bounding box center [231, 399] width 229 height 29
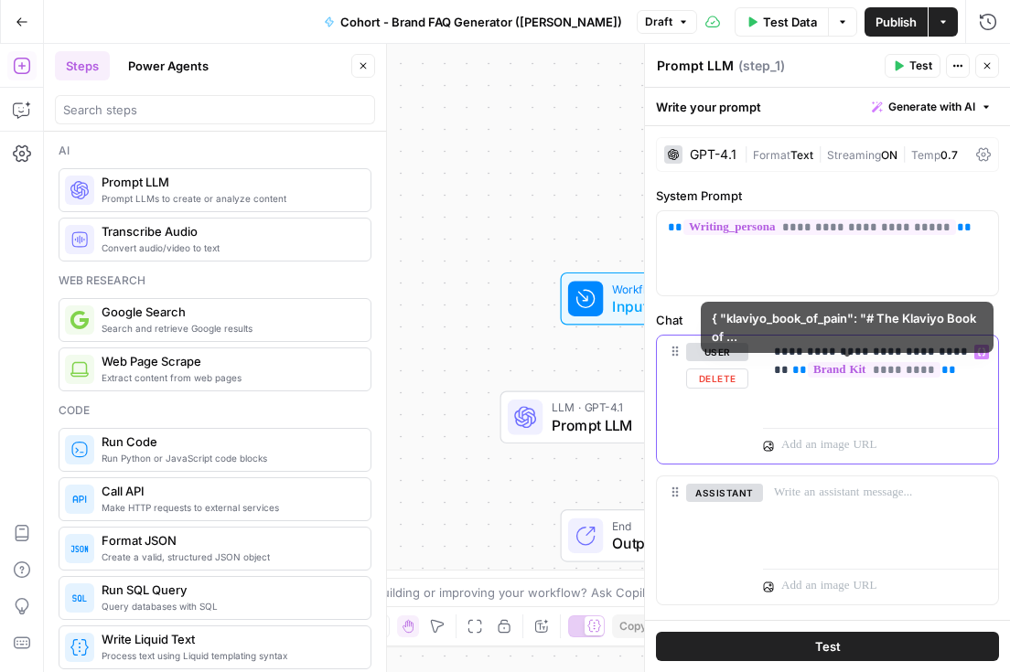
drag, startPoint x: 929, startPoint y: 365, endPoint x: 755, endPoint y: 366, distance: 173.8
click at [755, 366] on div "**********" at bounding box center [827, 400] width 341 height 128
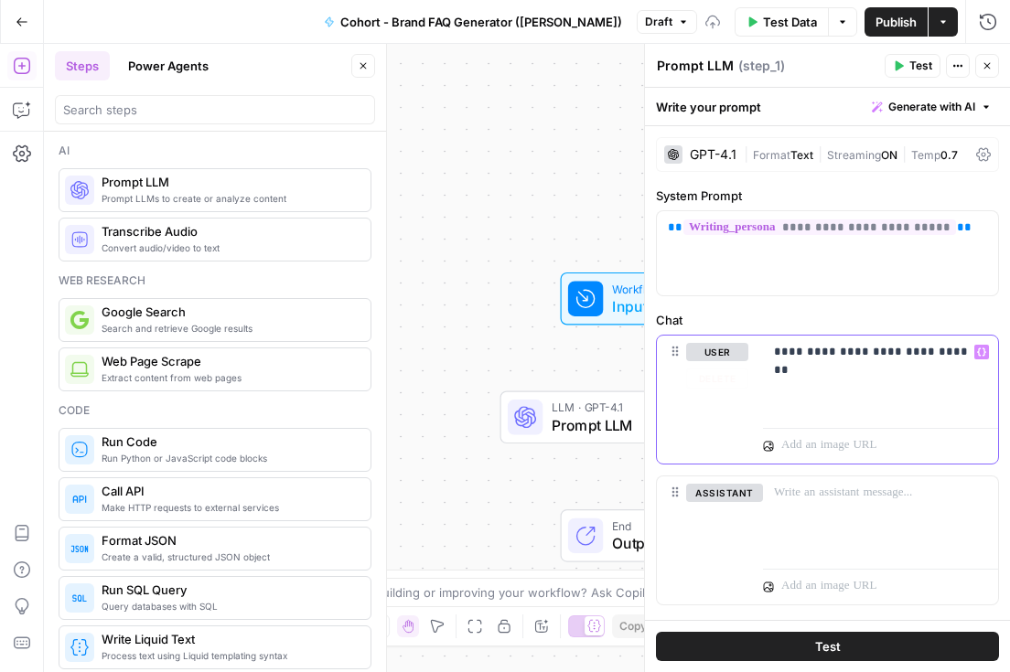
click at [977, 348] on icon "button" at bounding box center [981, 352] width 9 height 9
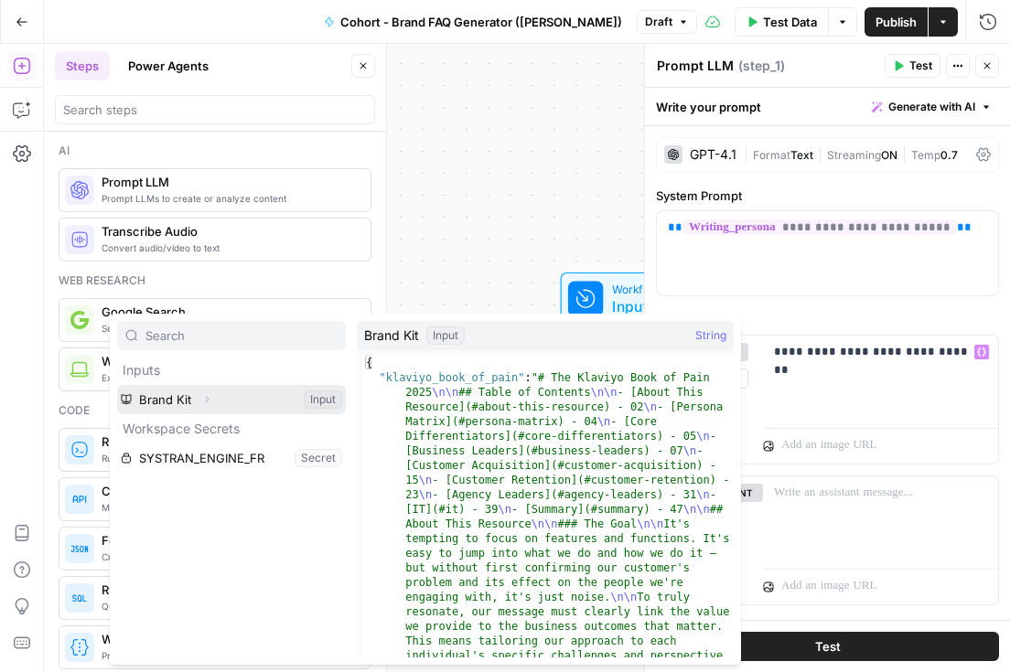
click at [249, 397] on button "Select variable Brand Kit" at bounding box center [231, 399] width 229 height 29
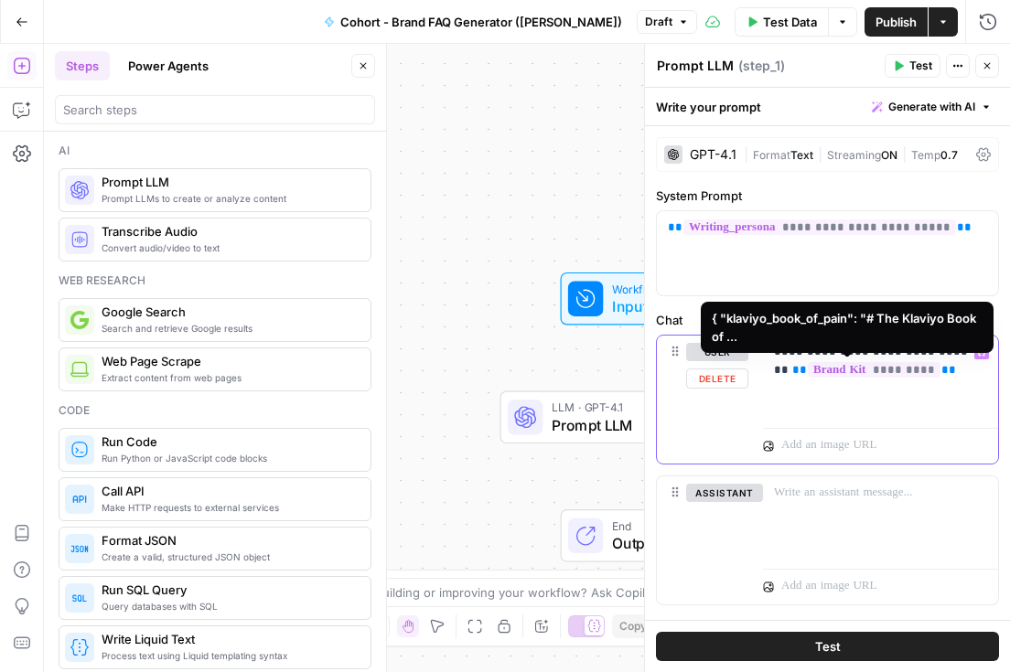
drag, startPoint x: 944, startPoint y: 370, endPoint x: 777, endPoint y: 369, distance: 166.5
click at [777, 369] on p "**********" at bounding box center [880, 361] width 213 height 37
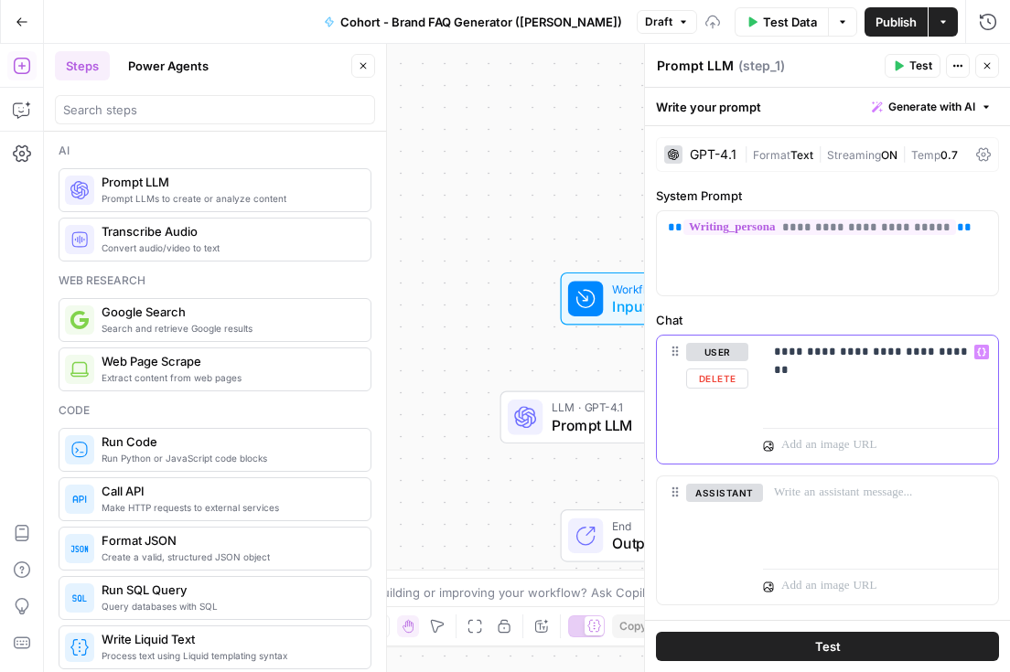
click at [984, 349] on icon "button" at bounding box center [981, 352] width 9 height 8
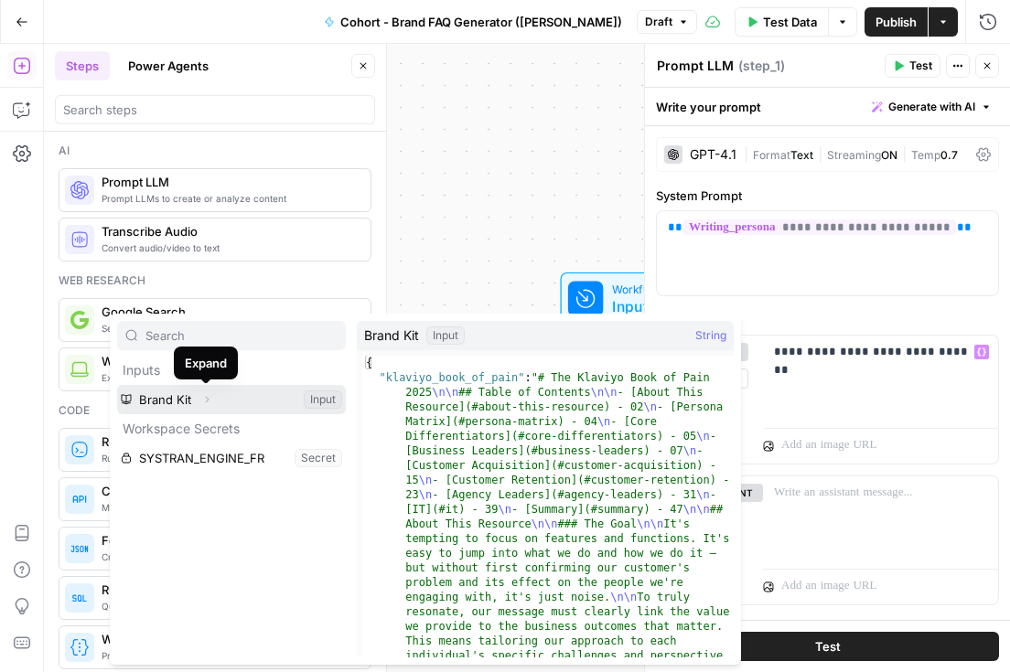
click at [205, 399] on icon "button" at bounding box center [206, 399] width 11 height 11
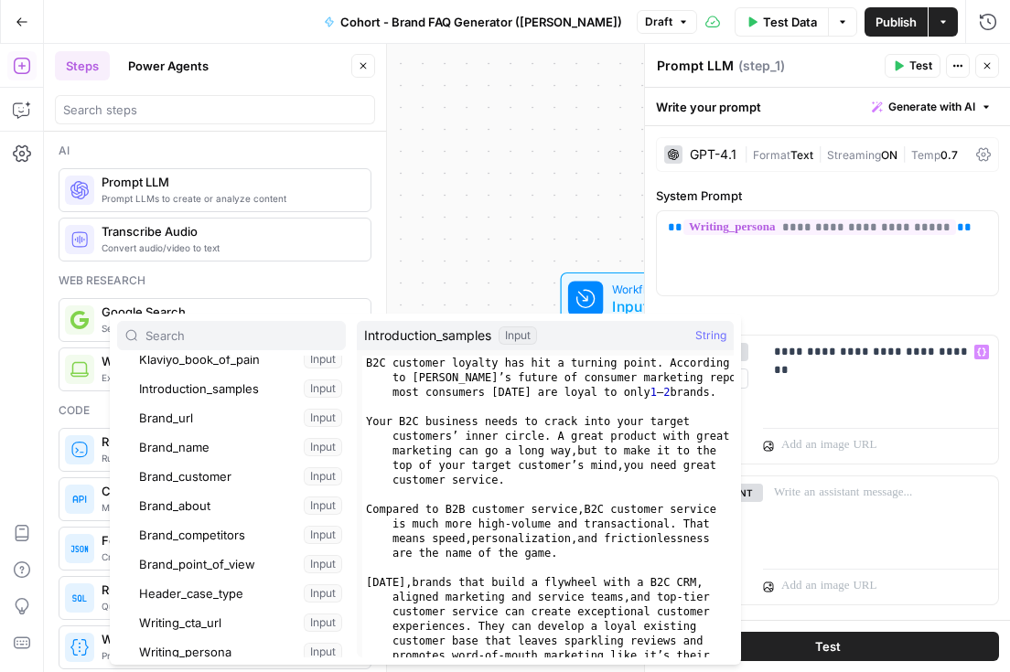
scroll to position [72, 0]
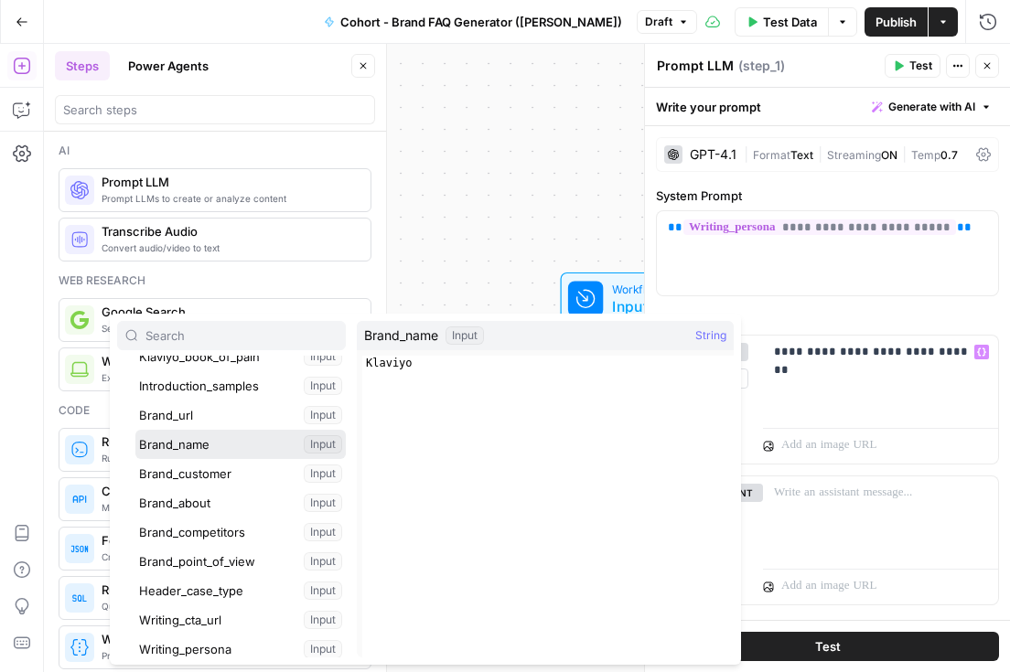
click at [216, 448] on button "Select variable Brand_name" at bounding box center [240, 444] width 210 height 29
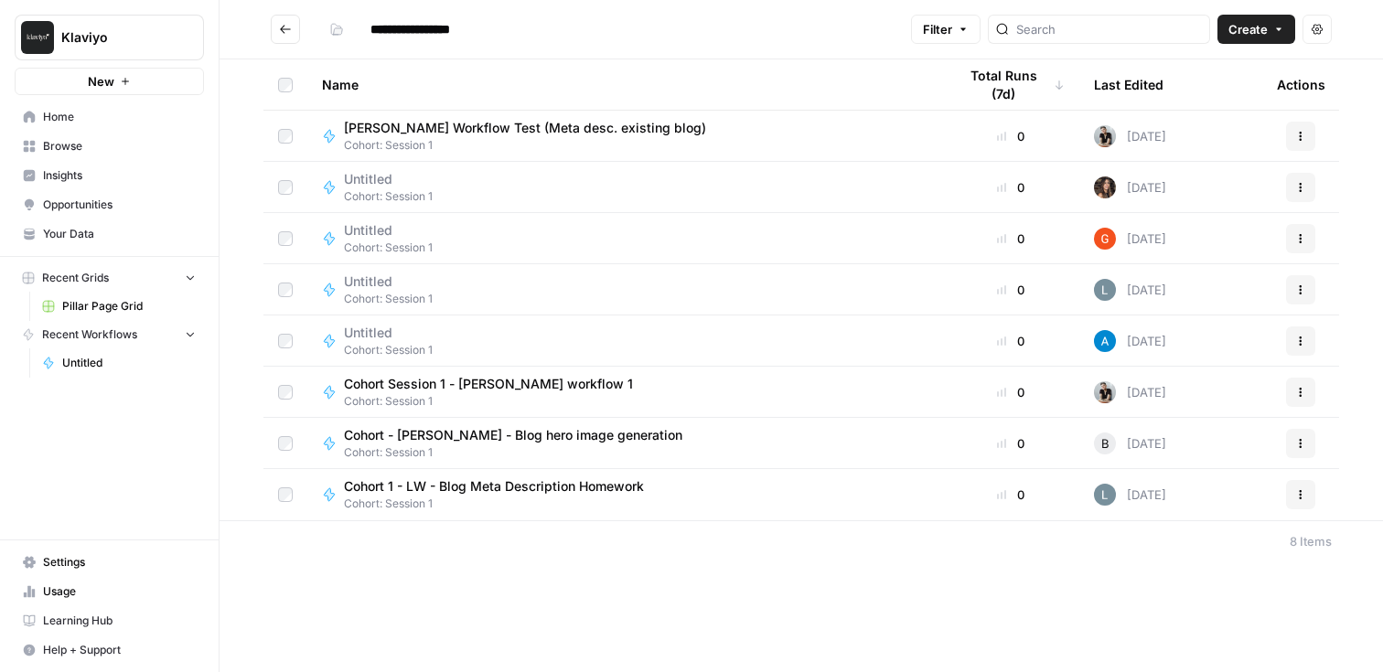
click at [571, 289] on div "Untitled Cohort: Session 1" at bounding box center [624, 290] width 605 height 35
click at [720, 300] on div "Untitled Cohort: Session 1" at bounding box center [624, 290] width 605 height 35
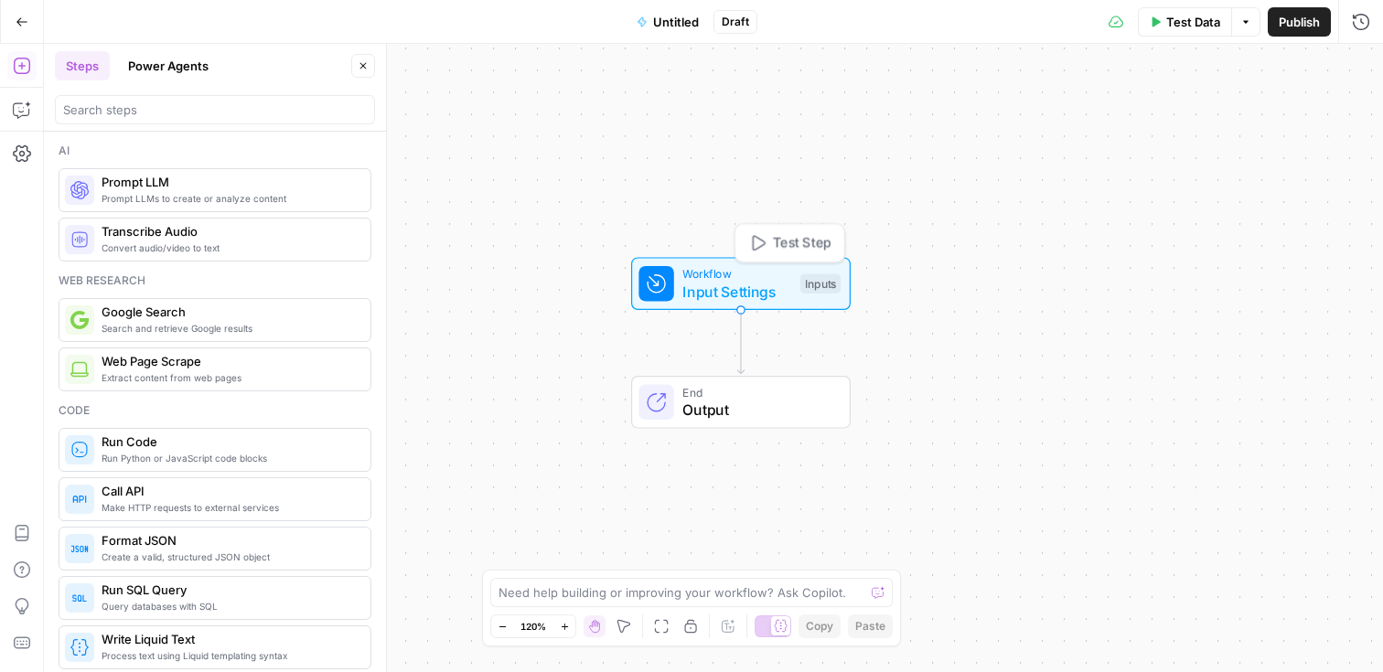
click at [749, 281] on span "Input Settings" at bounding box center [736, 292] width 109 height 22
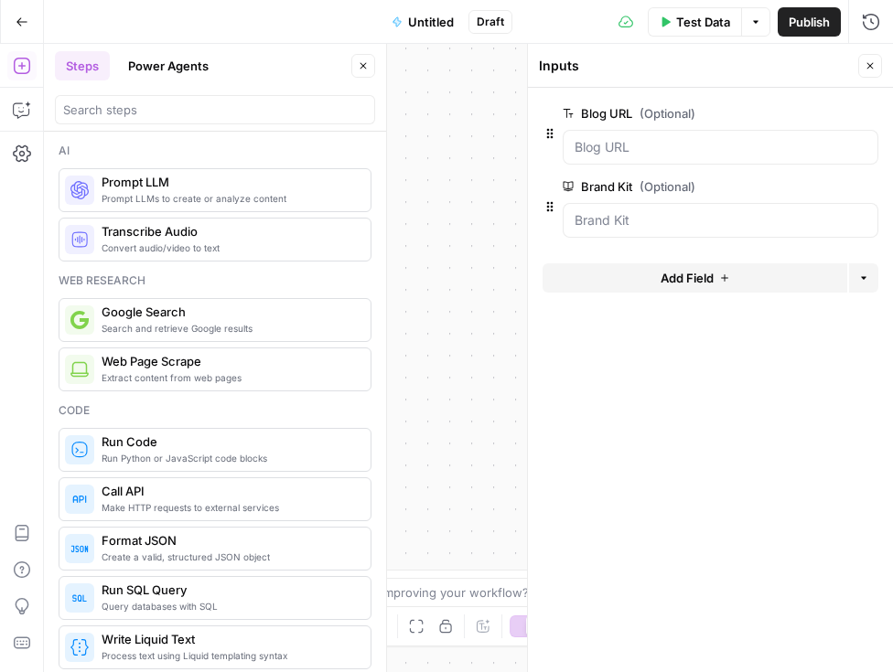
click at [359, 73] on button "Close" at bounding box center [363, 66] width 24 height 24
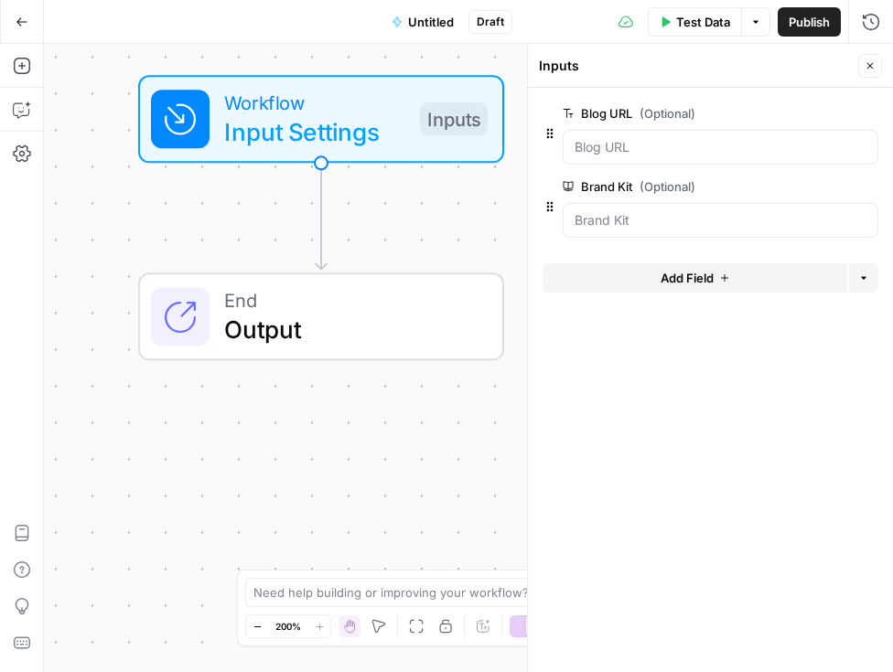
click at [615, 272] on button "Add Field" at bounding box center [694, 277] width 305 height 29
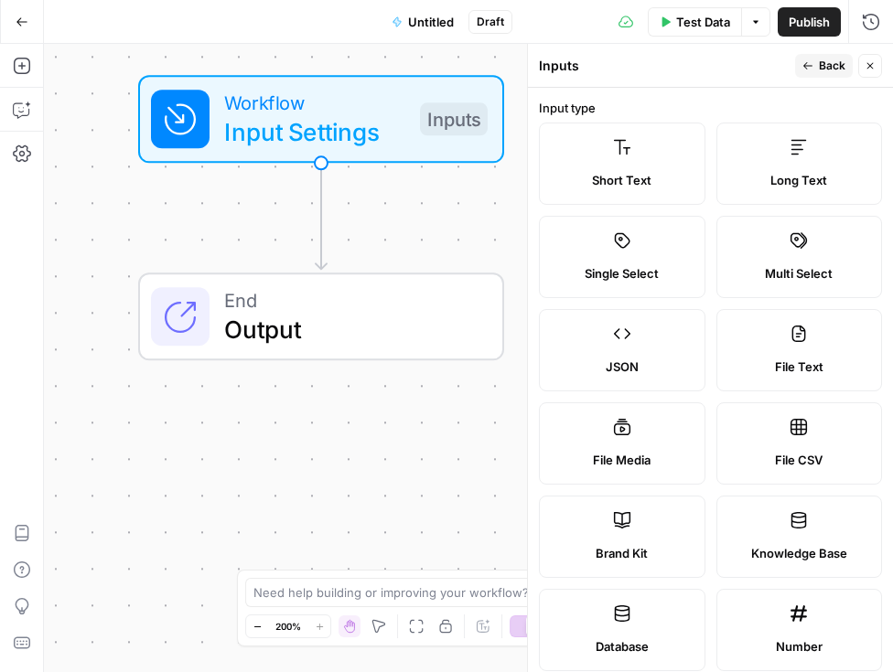
click at [624, 166] on label "Short Text" at bounding box center [622, 164] width 166 height 82
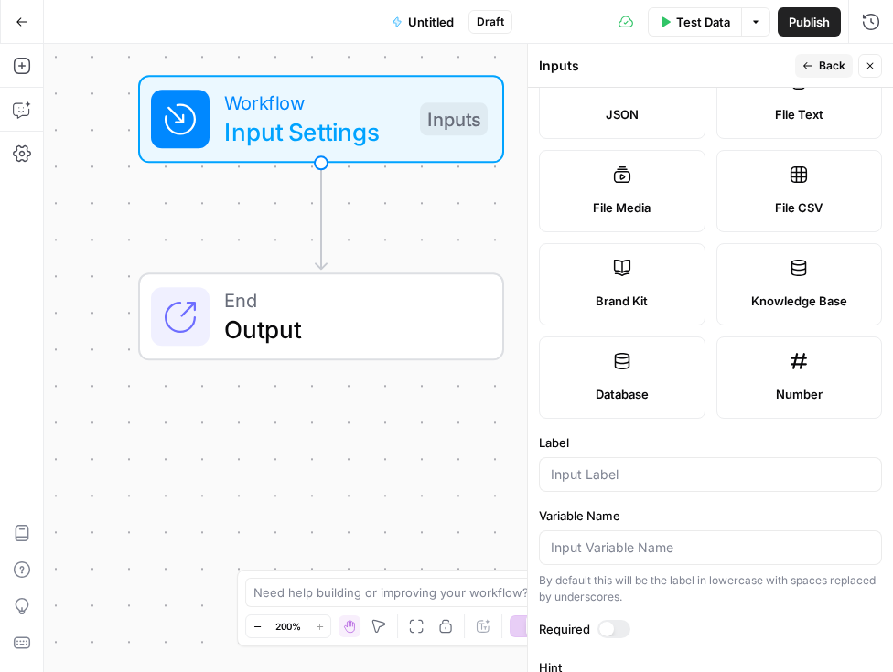
scroll to position [411, 0]
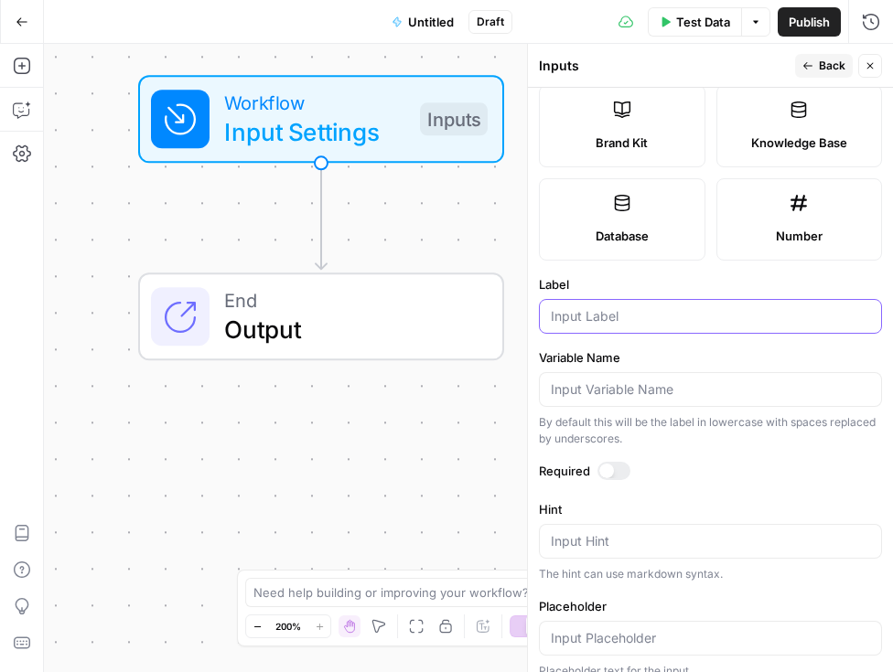
click at [605, 314] on input "Label" at bounding box center [710, 316] width 319 height 18
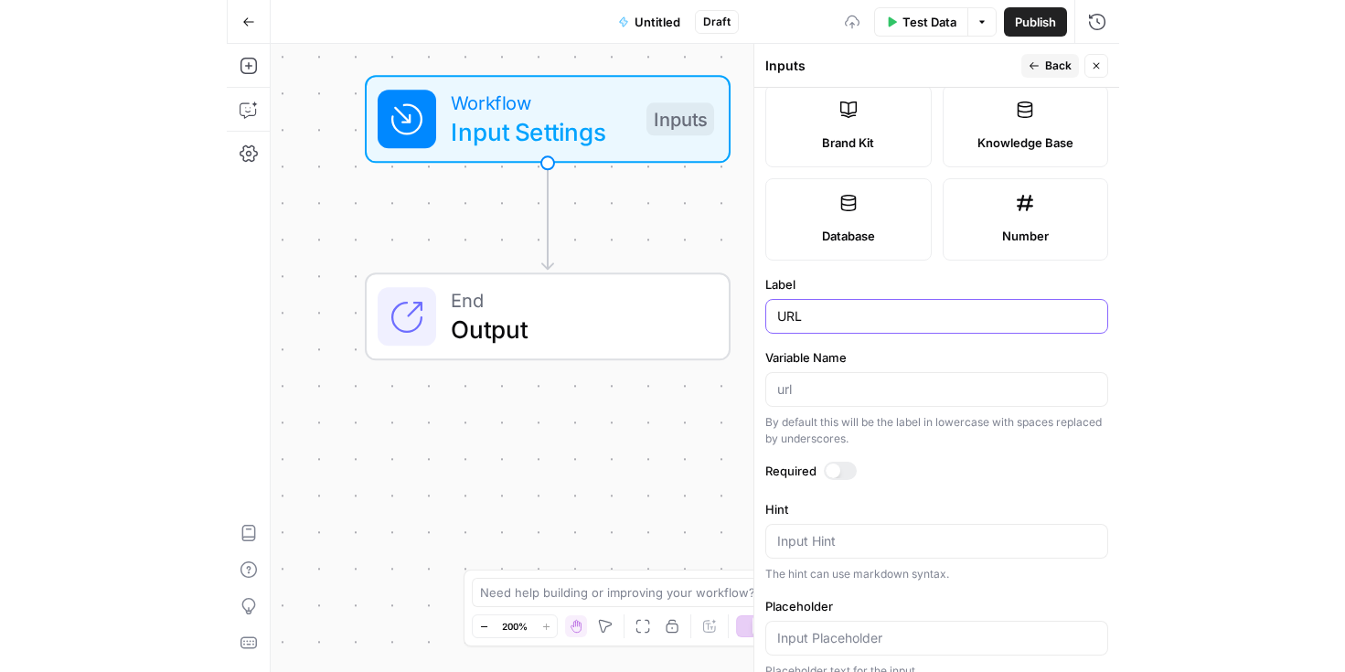
scroll to position [527, 0]
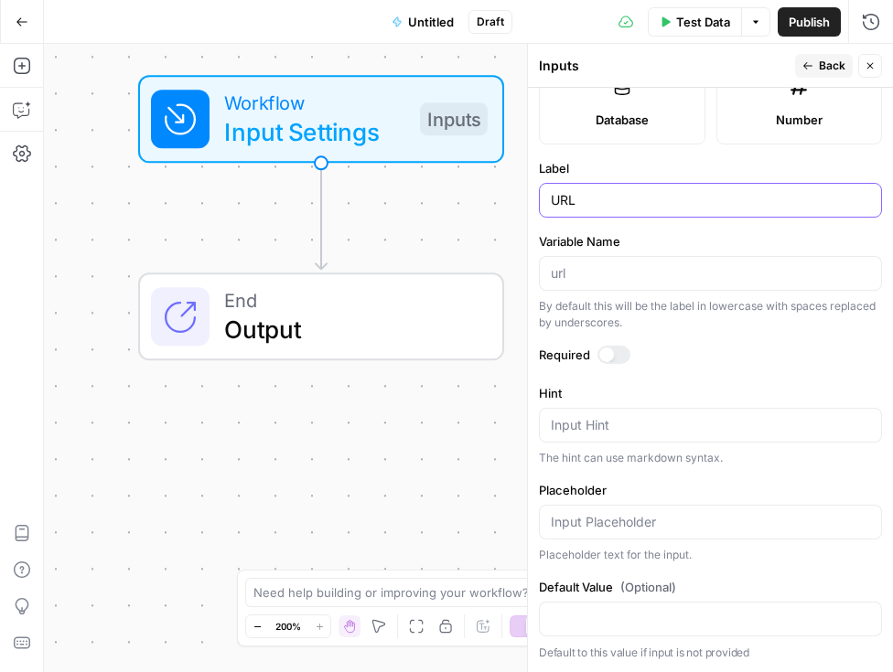
type input "URL"
click at [815, 64] on button "Back" at bounding box center [824, 66] width 58 height 24
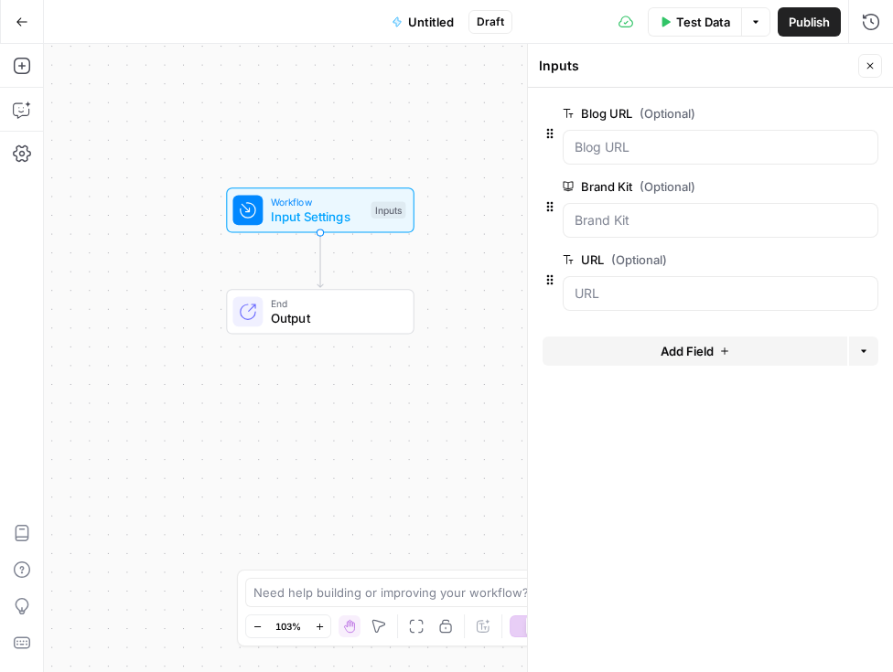
click at [307, 286] on div "Workflow Input Settings Inputs End Output" at bounding box center [468, 358] width 849 height 628
click at [323, 265] on icon "Edge from start to end" at bounding box center [319, 260] width 5 height 55
click at [266, 262] on div "Workflow Input Settings Inputs End Output" at bounding box center [468, 358] width 849 height 628
click at [17, 57] on icon "button" at bounding box center [22, 66] width 18 height 18
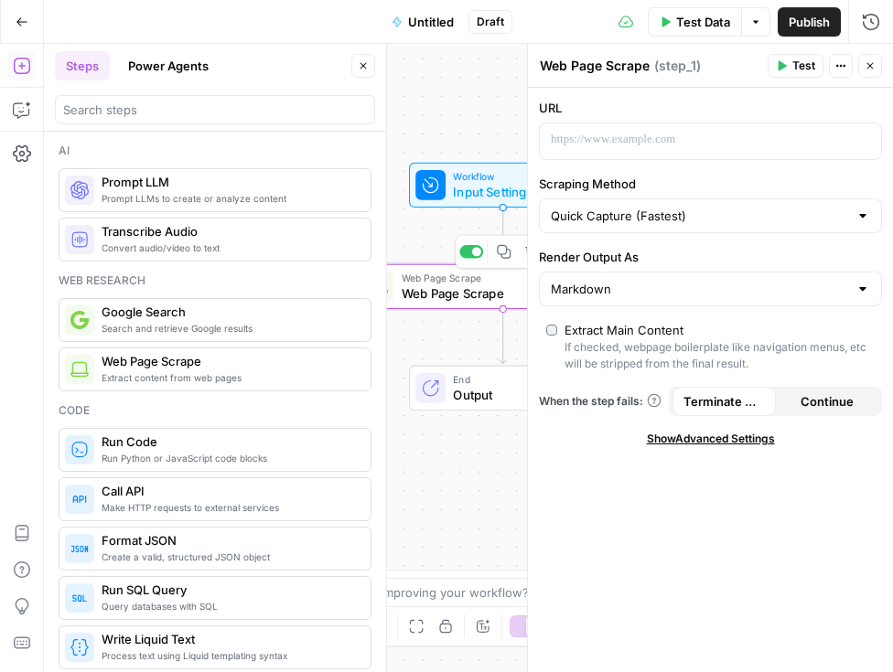
click at [455, 302] on span "Web Page Scrape" at bounding box center [500, 293] width 198 height 19
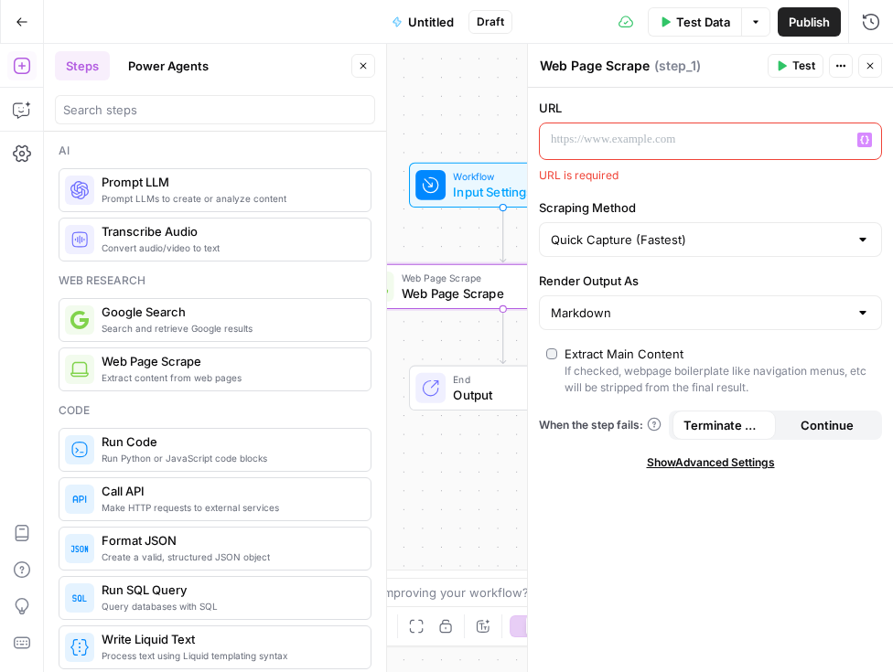
click at [613, 146] on p at bounding box center [696, 140] width 290 height 18
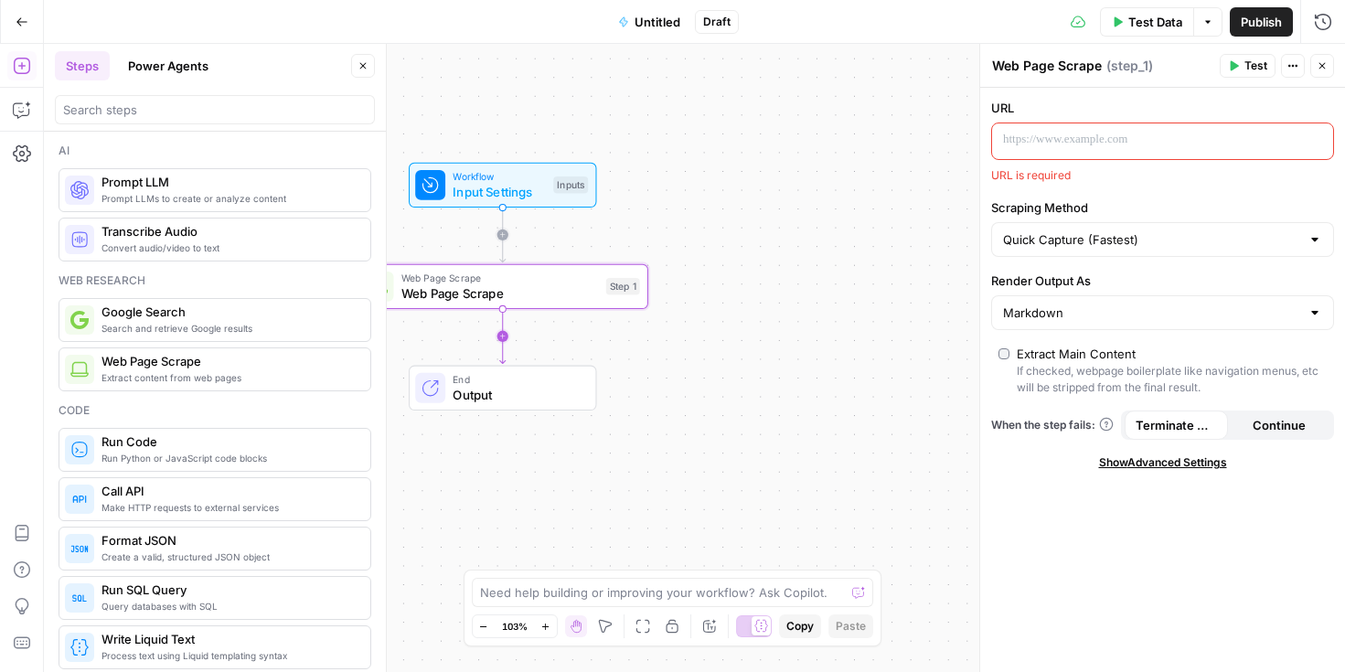
click at [481, 297] on span "Web Page Scrape" at bounding box center [500, 293] width 198 height 19
click at [610, 293] on div "Step 1" at bounding box center [623, 286] width 34 height 16
click at [591, 288] on span "Web Page Scrape" at bounding box center [500, 293] width 198 height 19
click at [1264, 416] on span "Continue" at bounding box center [1279, 425] width 53 height 18
click at [1182, 426] on span "Terminate Workflow" at bounding box center [1176, 425] width 81 height 18
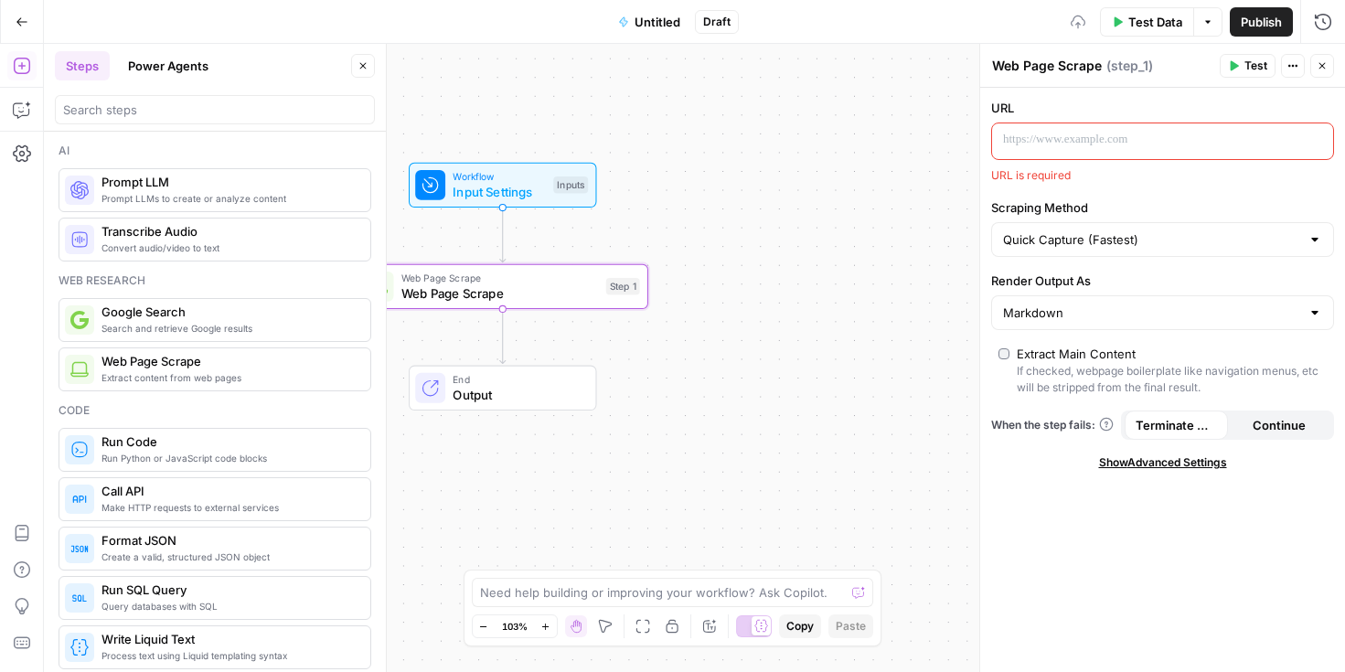
click at [1094, 143] on p at bounding box center [1148, 140] width 290 height 18
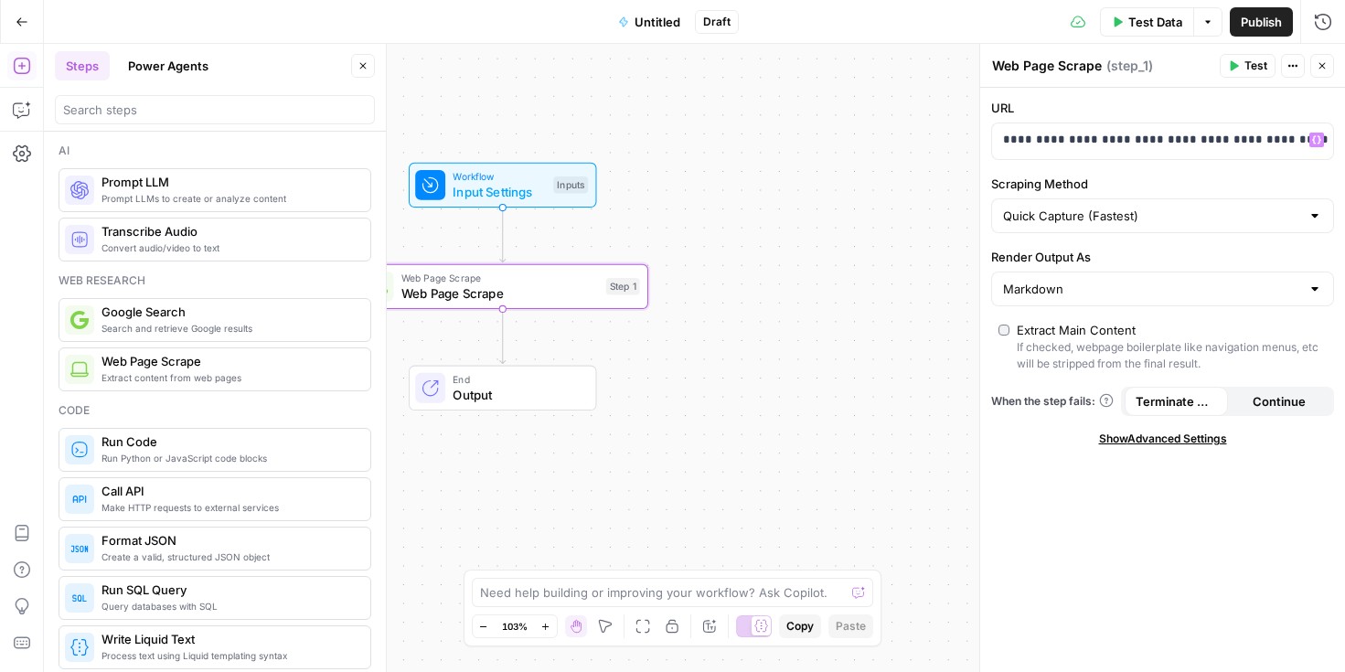
click at [1134, 170] on div "**********" at bounding box center [1162, 380] width 365 height 584
click at [814, 359] on div "Workflow Input Settings Inputs Web Page Scrape Web Page Scrape Step 1 End Output" at bounding box center [694, 358] width 1301 height 628
click at [542, 292] on span "Web Page Scrape" at bounding box center [500, 293] width 198 height 19
click at [601, 252] on icon "button" at bounding box center [598, 252] width 12 height 14
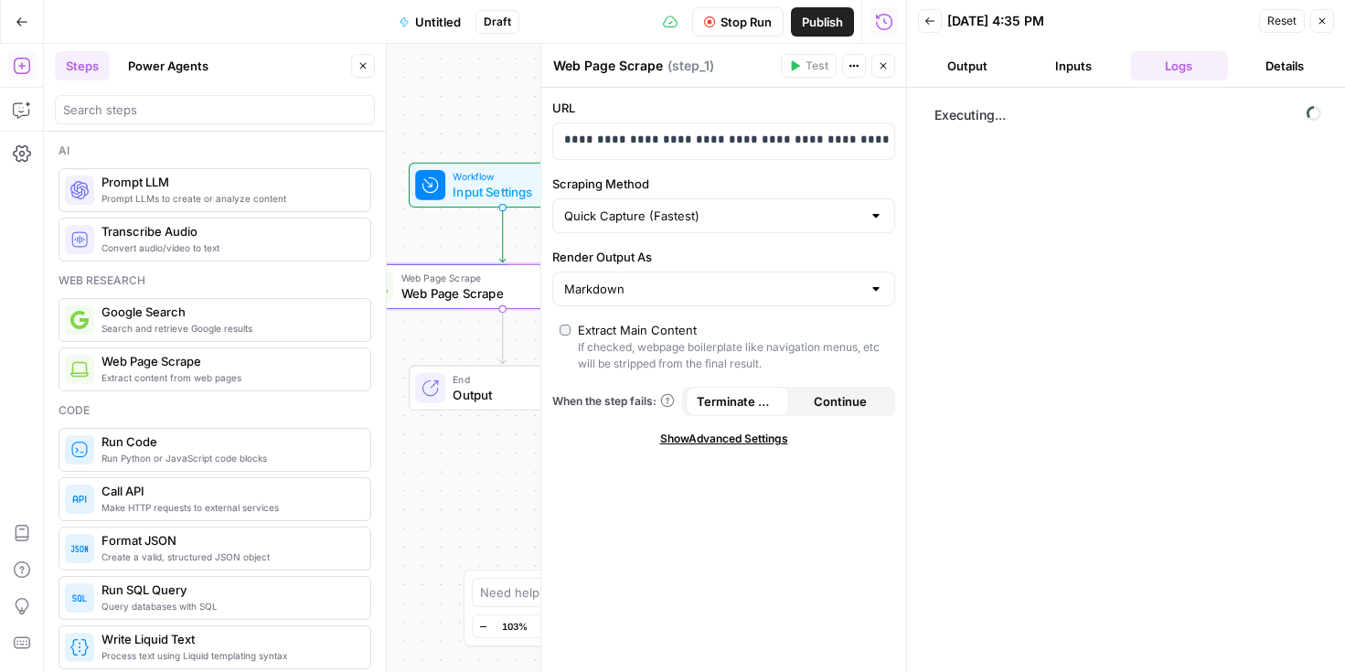
click at [980, 65] on button "Output" at bounding box center [967, 65] width 99 height 29
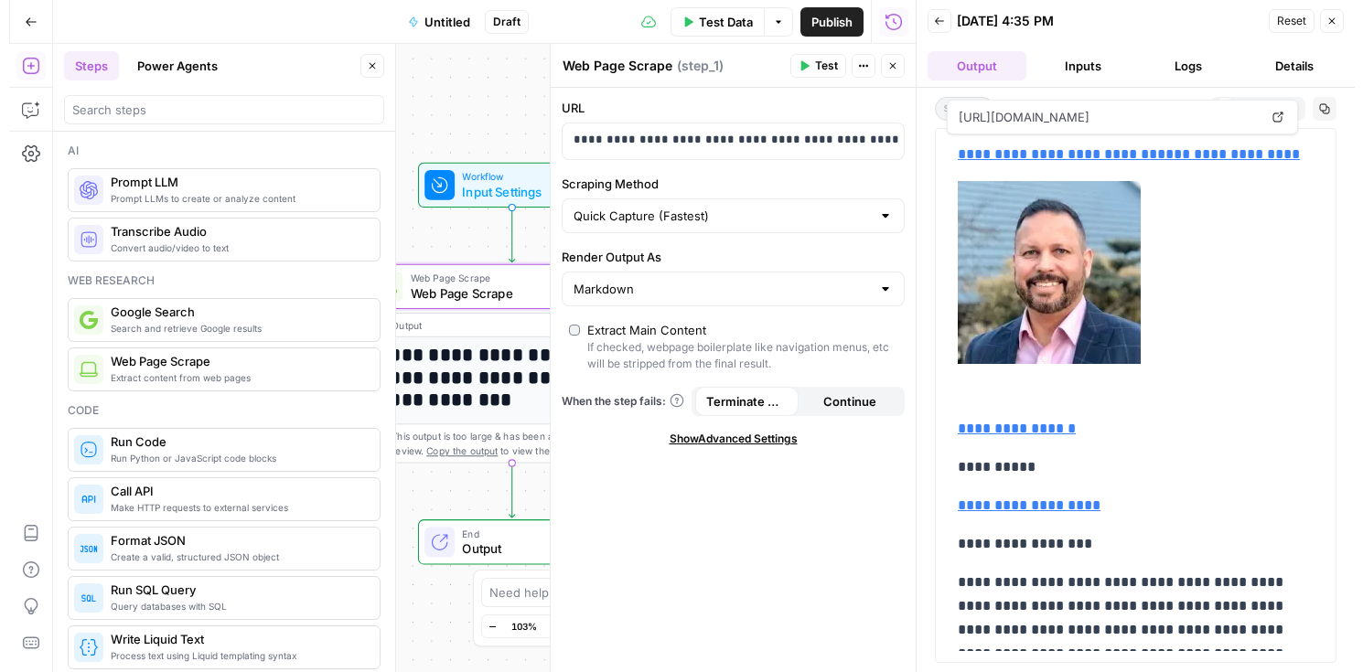
scroll to position [596, 0]
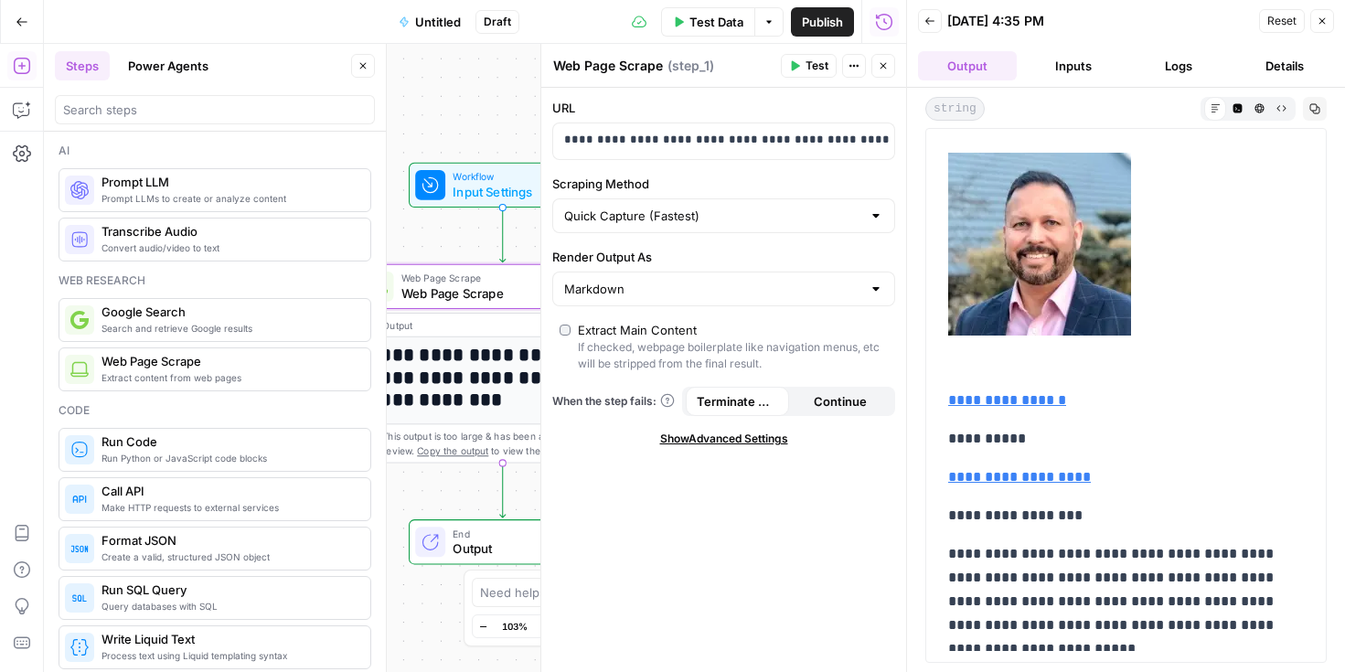
click at [1092, 67] on button "Inputs" at bounding box center [1073, 65] width 99 height 29
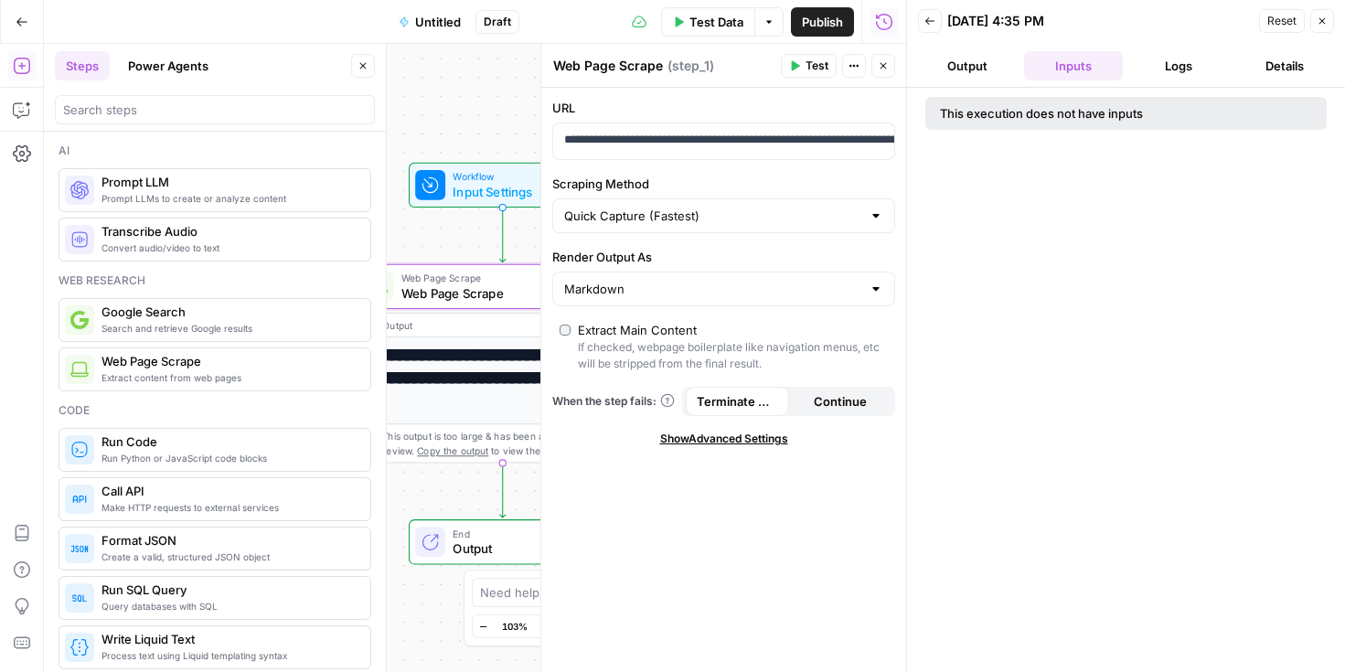
click at [1180, 64] on button "Logs" at bounding box center [1179, 65] width 99 height 29
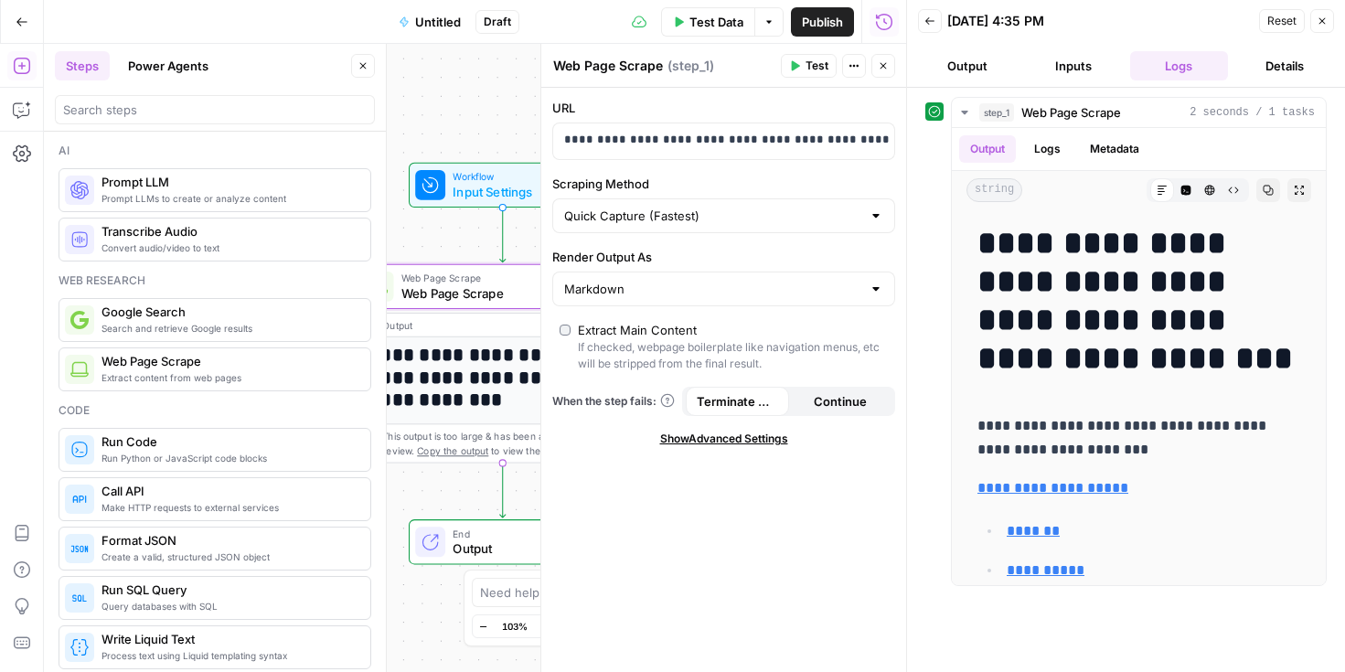
click at [1073, 71] on button "Inputs" at bounding box center [1073, 65] width 99 height 29
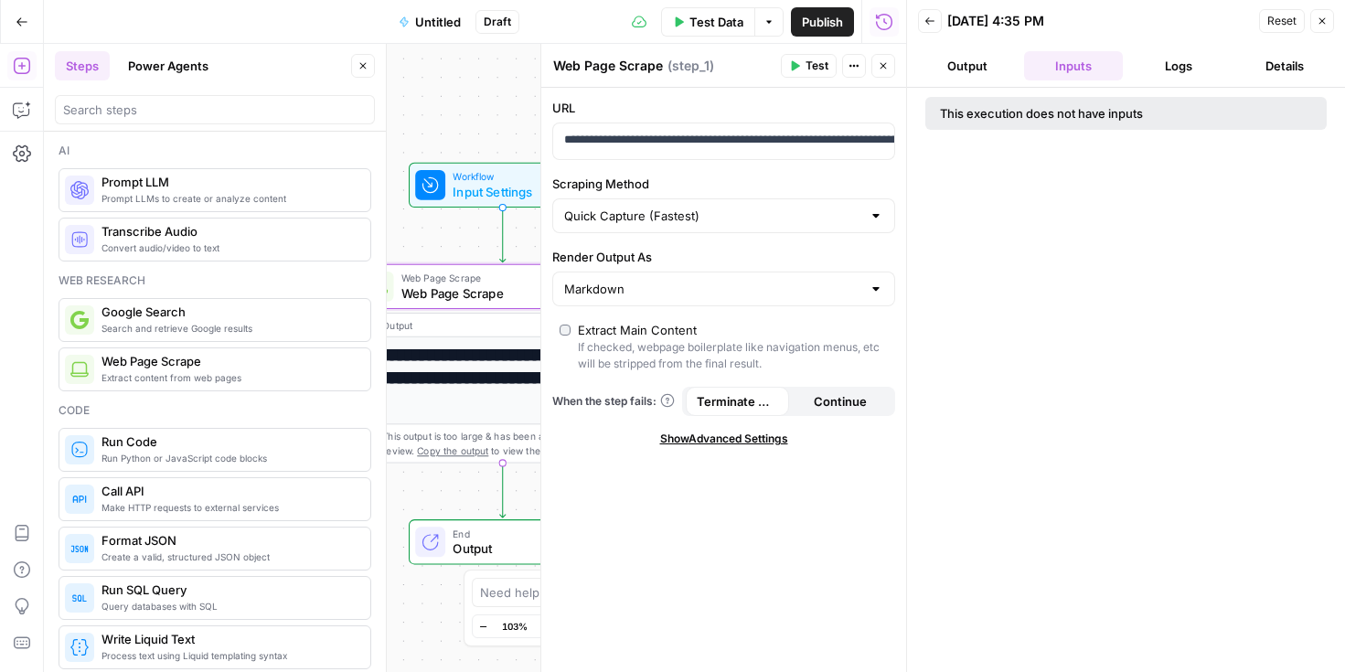
click at [969, 68] on button "Output" at bounding box center [967, 65] width 99 height 29
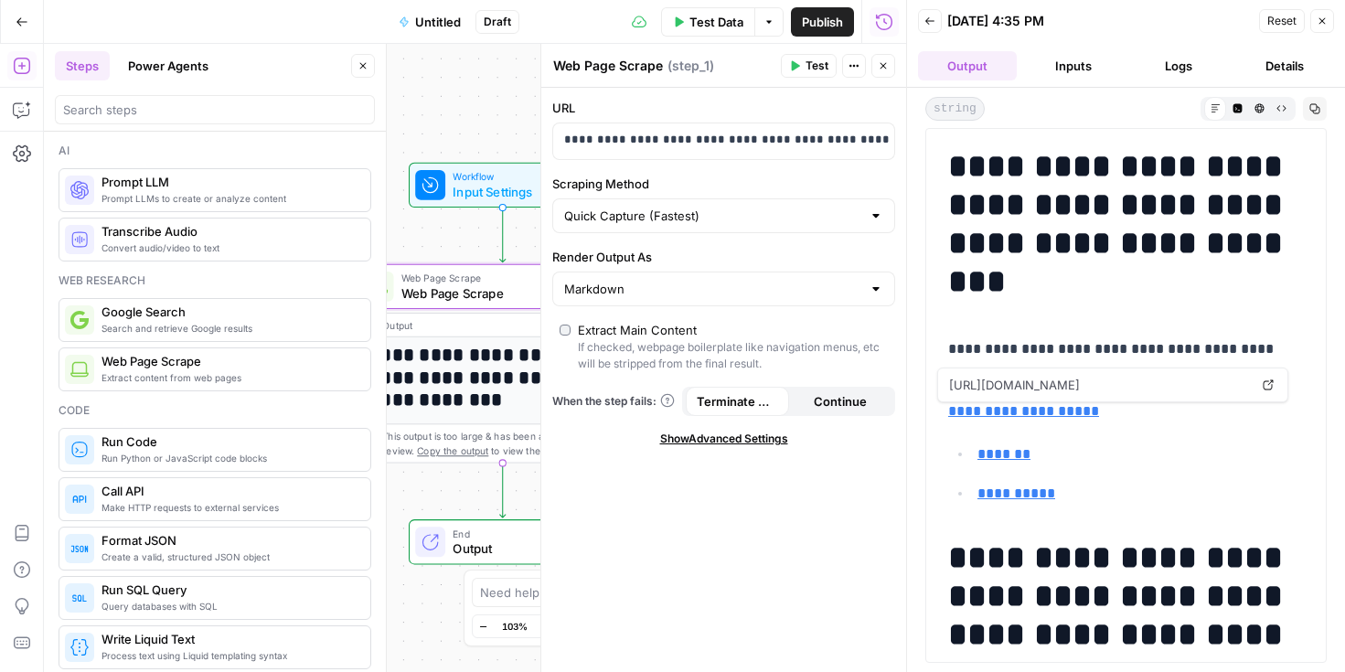
click at [1069, 64] on button "Inputs" at bounding box center [1073, 65] width 99 height 29
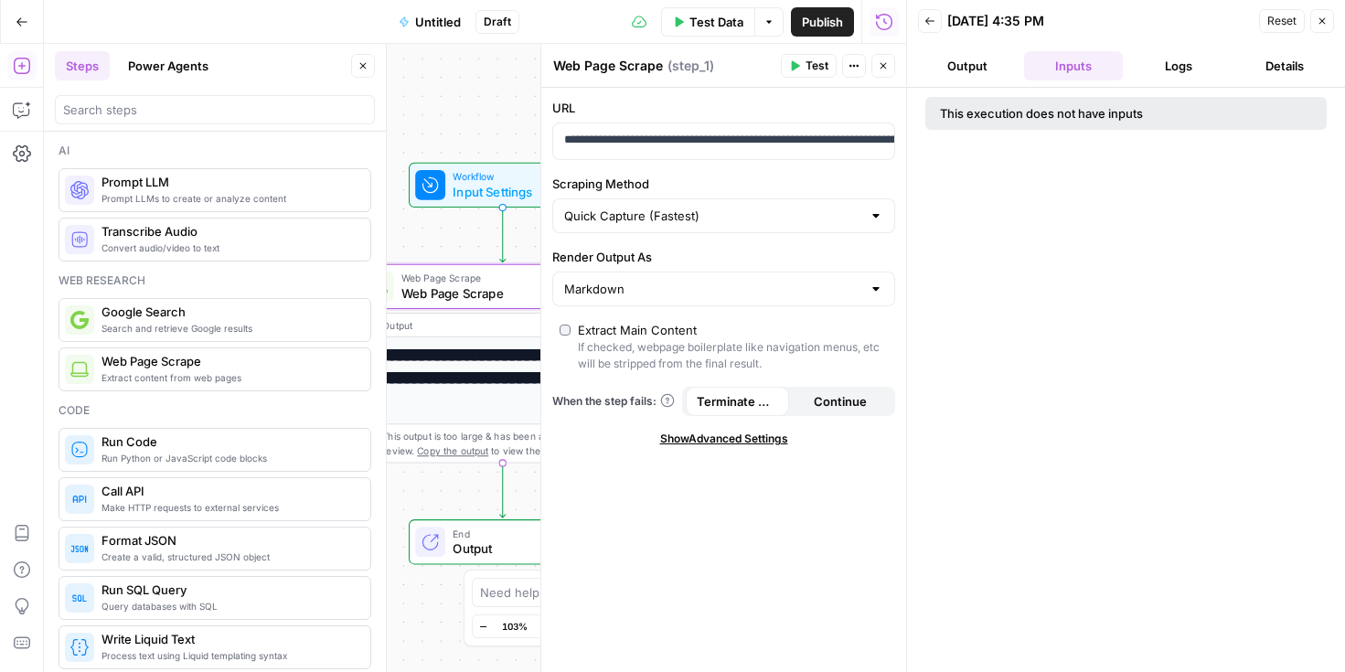
click at [973, 52] on button "Output" at bounding box center [967, 65] width 99 height 29
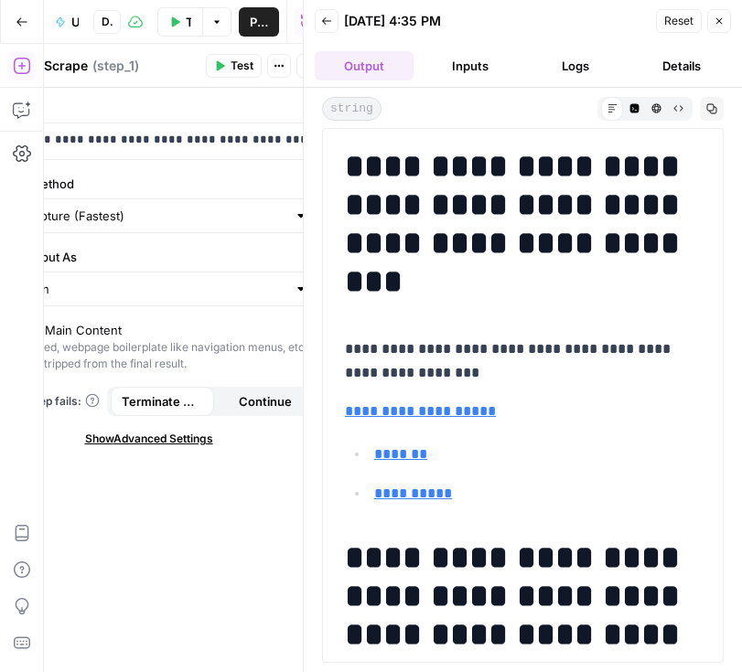
click at [23, 21] on icon "button" at bounding box center [21, 21] width 11 height 8
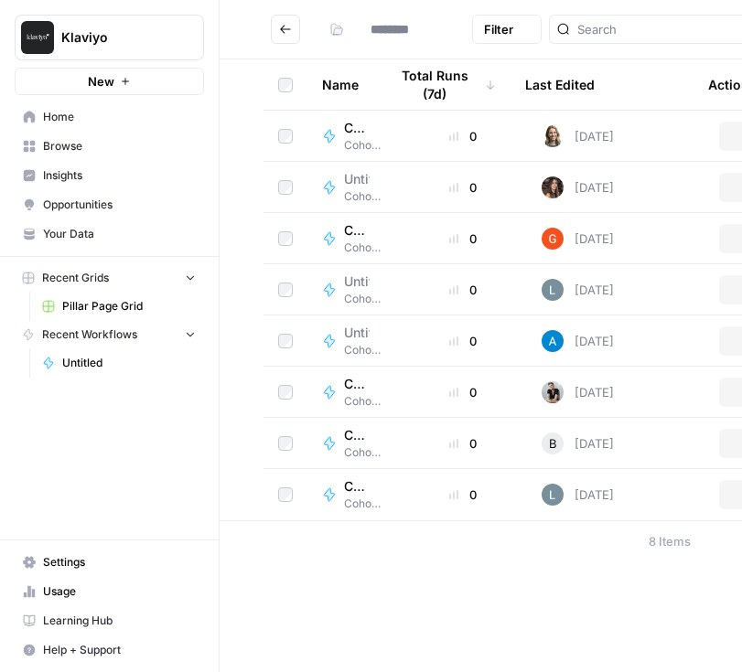
type input "**********"
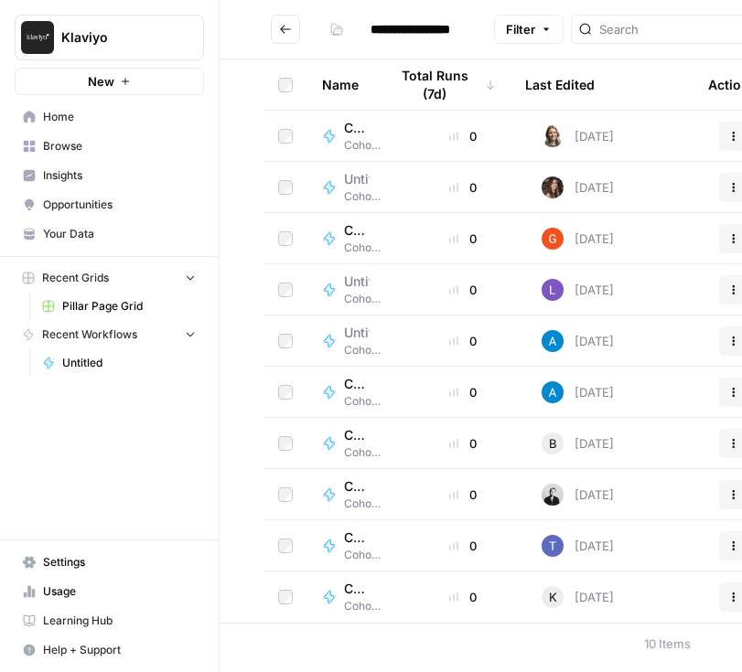
click at [96, 234] on span "Your Data" at bounding box center [119, 234] width 153 height 16
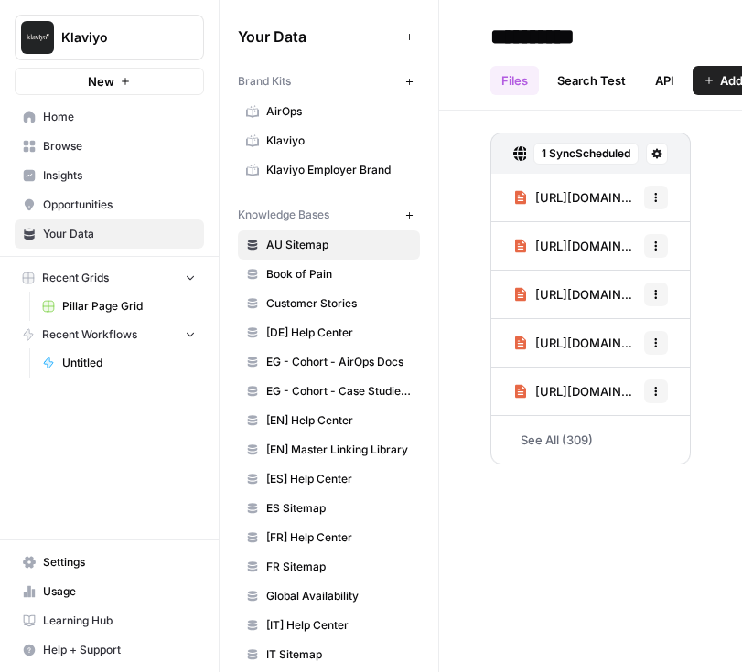
click at [316, 115] on span "AirOps" at bounding box center [338, 111] width 145 height 16
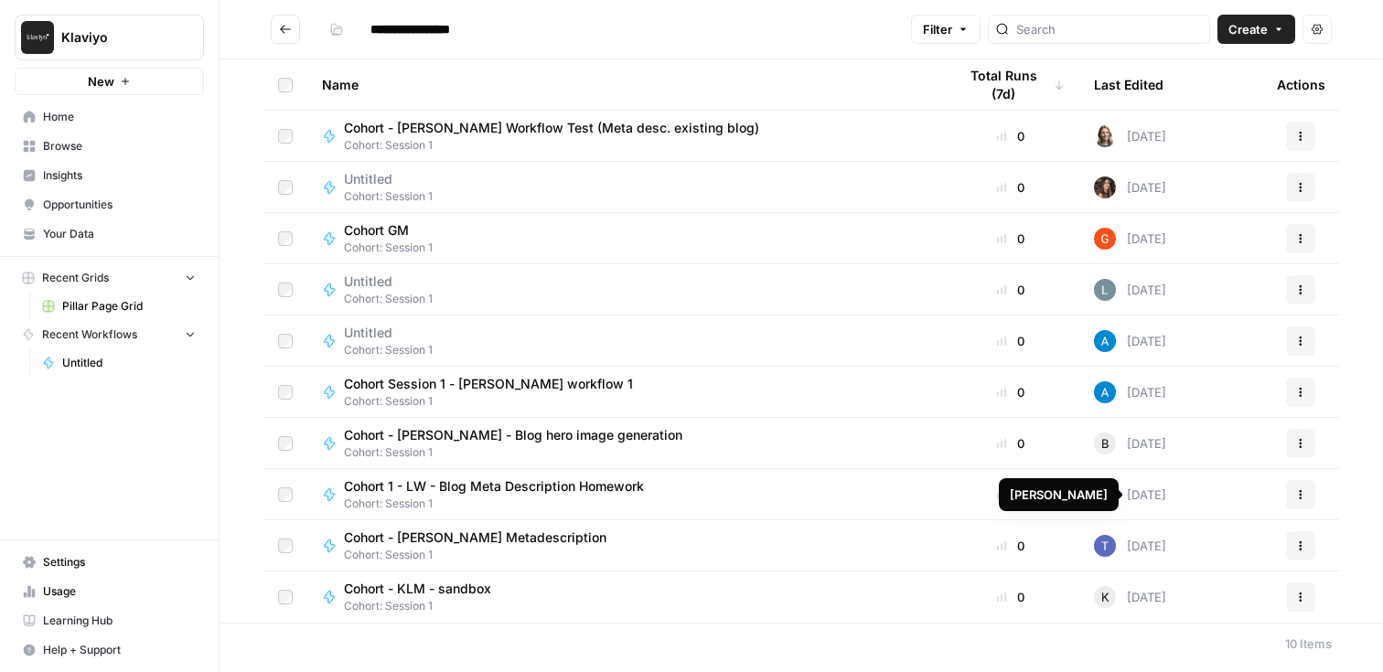
click at [611, 483] on span "Cohort 1 - LW - Blog Meta Description Homework" at bounding box center [494, 486] width 300 height 18
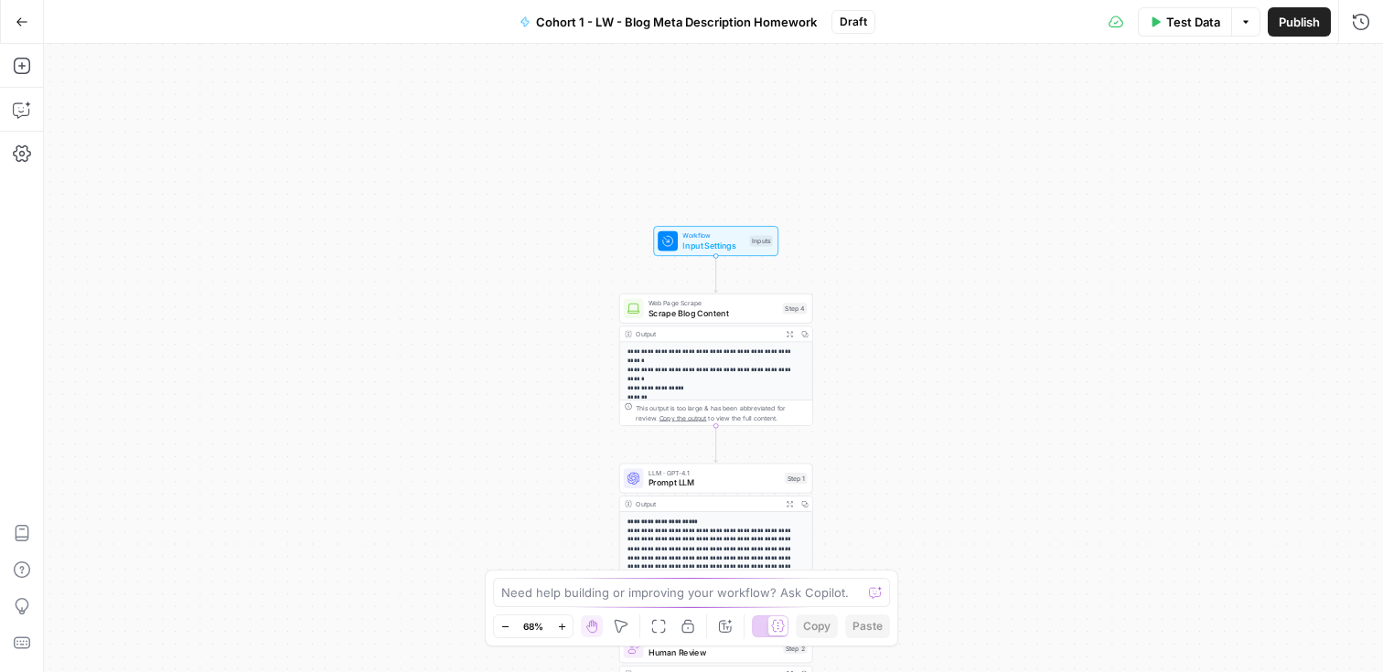
click at [735, 242] on span "Input Settings" at bounding box center [713, 246] width 62 height 13
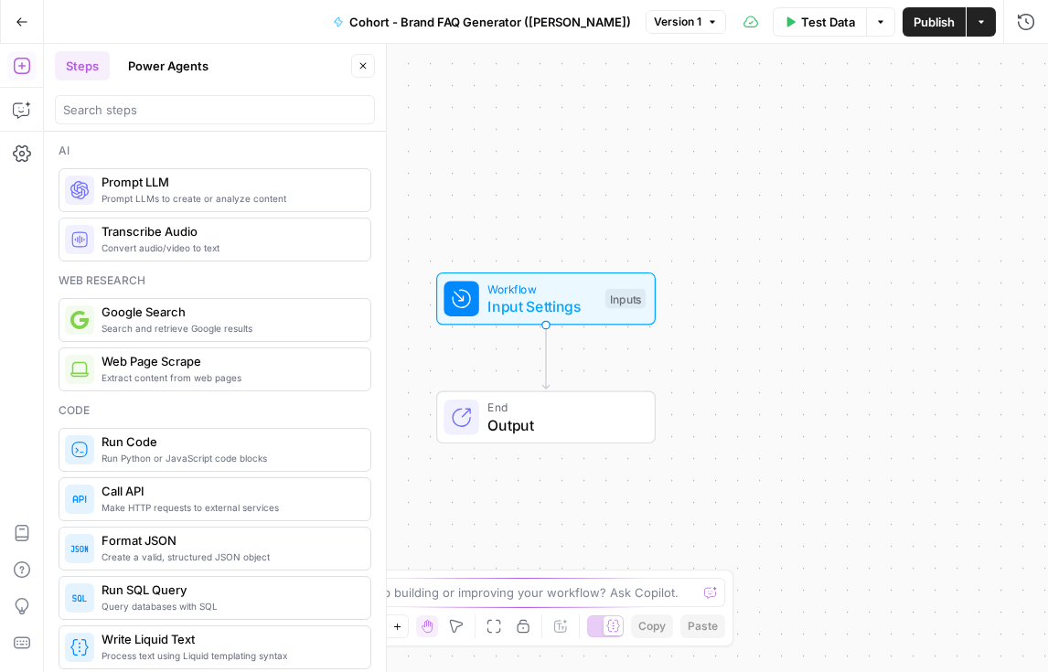
click at [18, 30] on button "Go Back" at bounding box center [21, 21] width 33 height 33
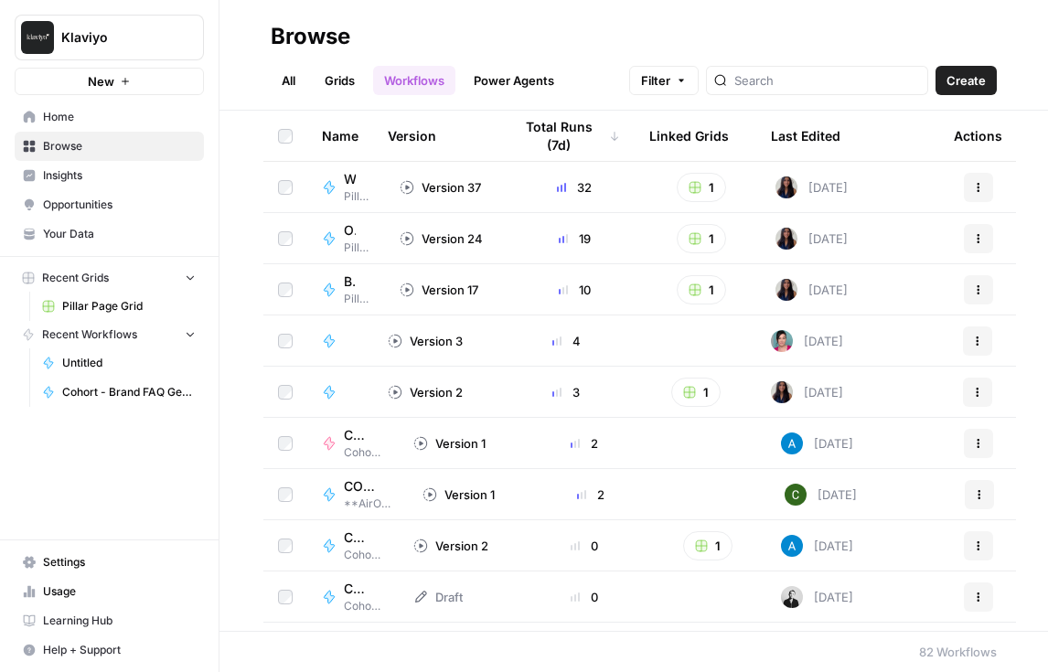
click at [116, 234] on span "Your Data" at bounding box center [119, 234] width 153 height 16
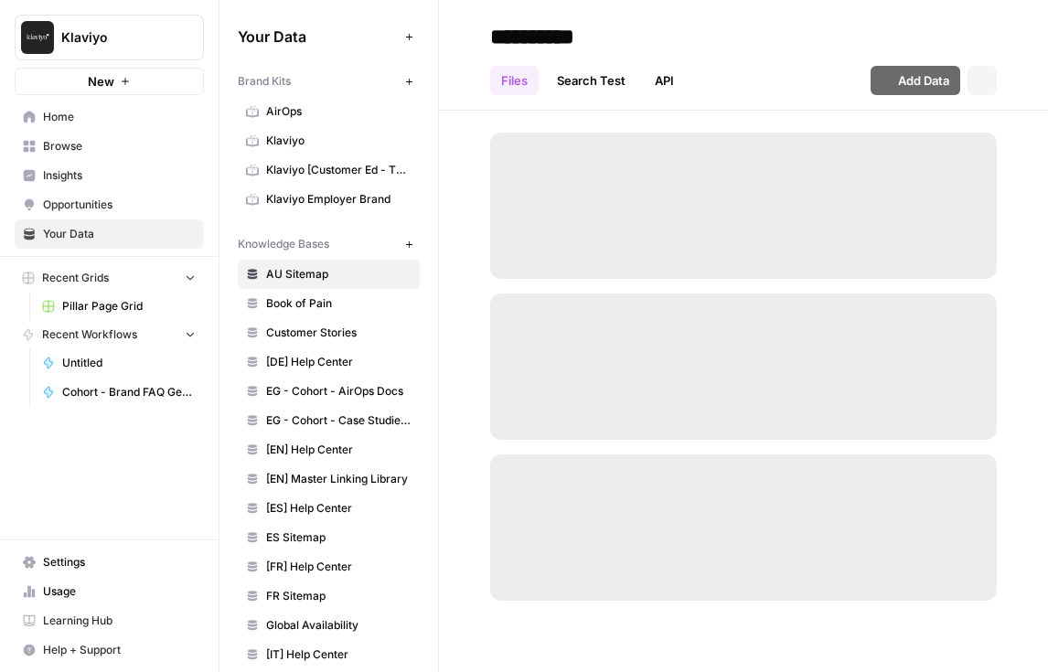
click at [287, 134] on span "Klaviyo" at bounding box center [338, 141] width 145 height 16
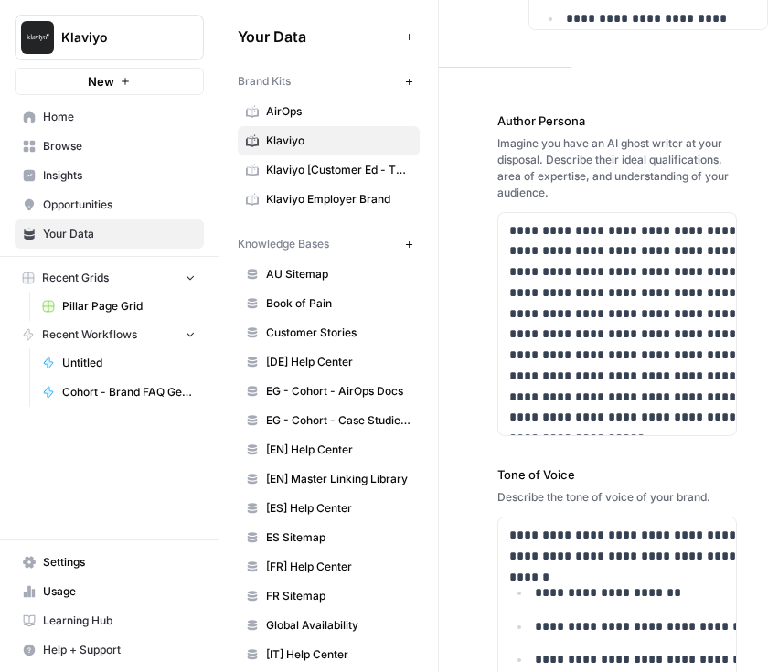
scroll to position [0, 180]
